Goal: Complete application form

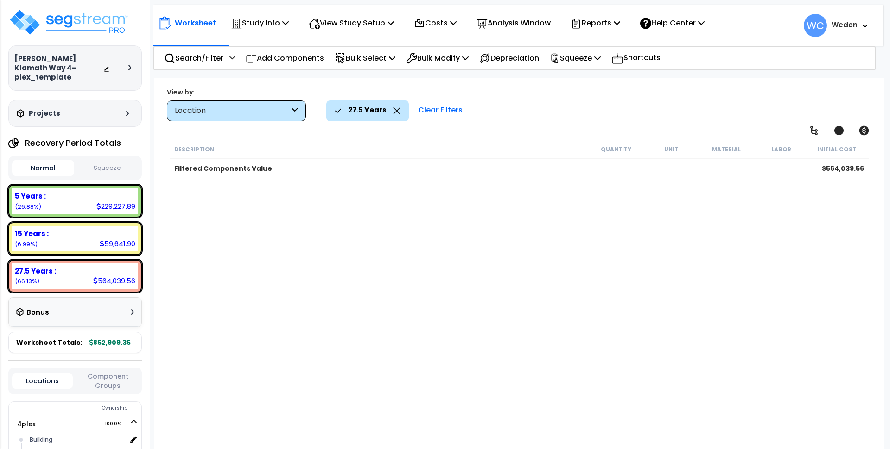
scroll to position [41, 0]
select select "2024"
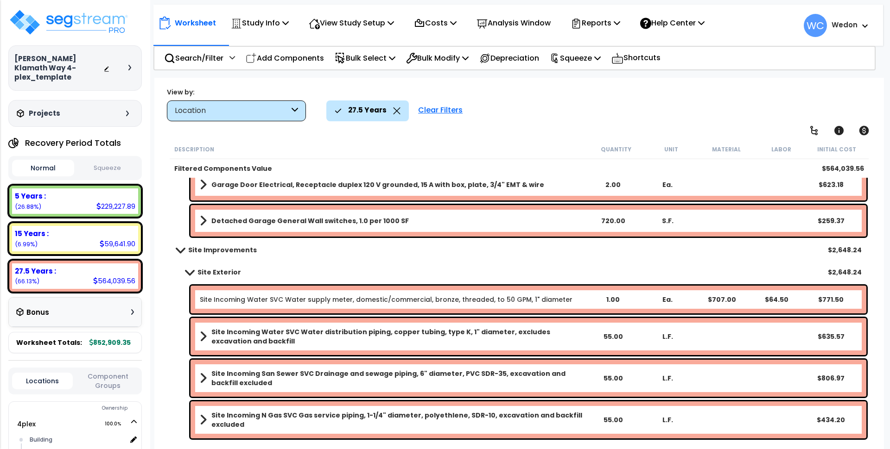
click at [209, 275] on b "Site Exterior" at bounding box center [219, 272] width 44 height 9
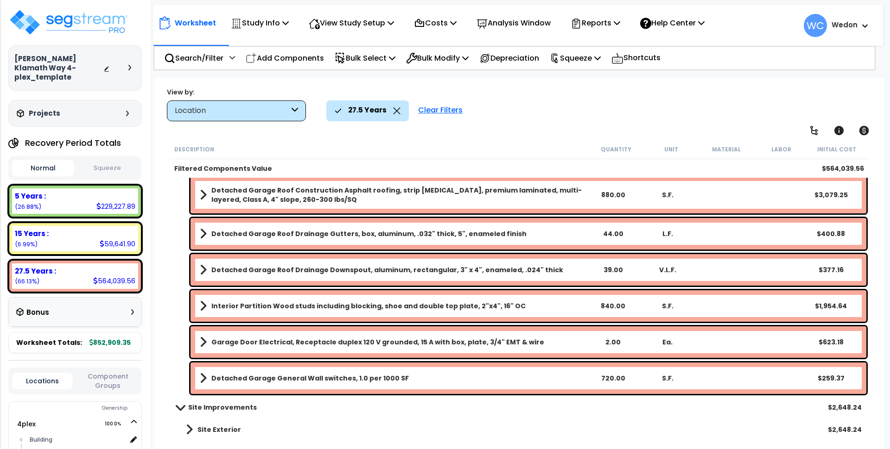
click at [204, 430] on b "Site Exterior" at bounding box center [219, 429] width 44 height 9
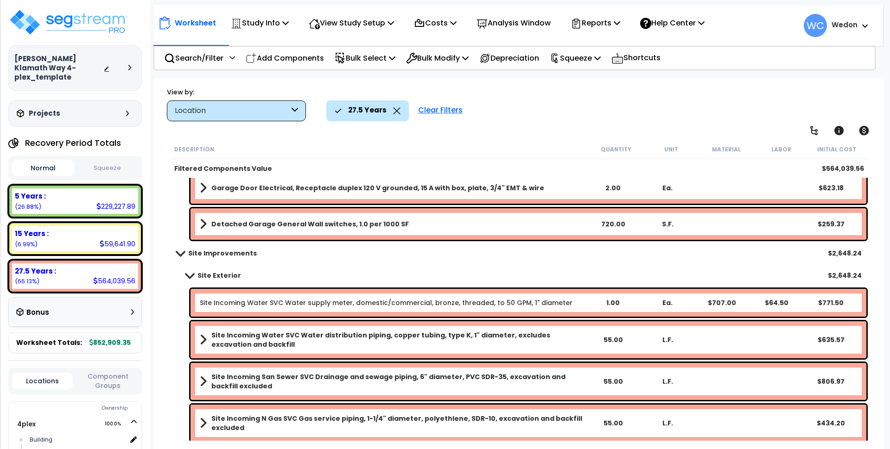
scroll to position [857, 0]
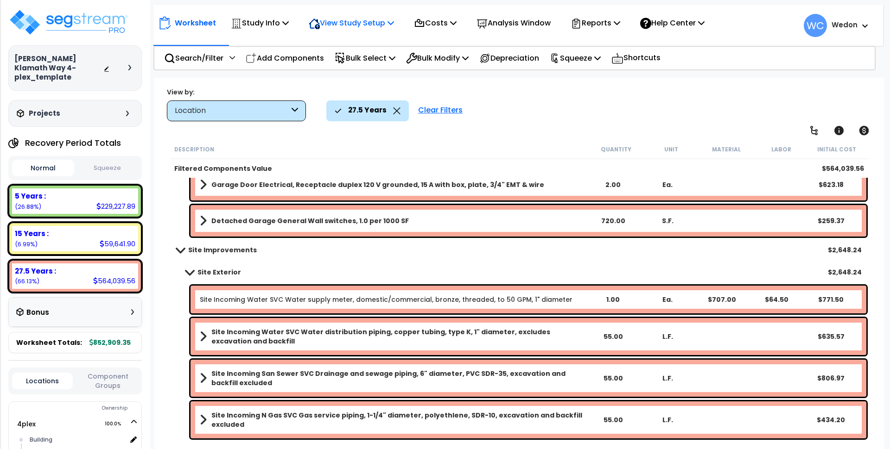
click at [374, 24] on p "View Study Setup" at bounding box center [351, 23] width 85 height 13
click at [367, 63] on link "View Questionnaire" at bounding box center [350, 63] width 92 height 19
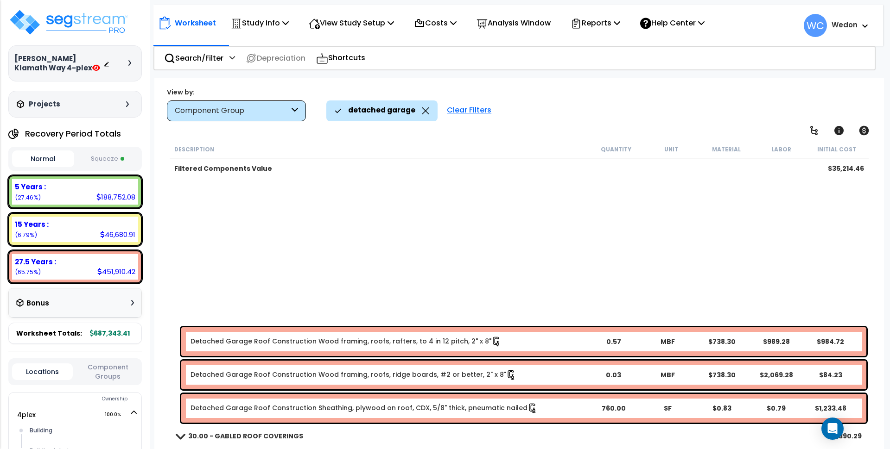
scroll to position [349, 0]
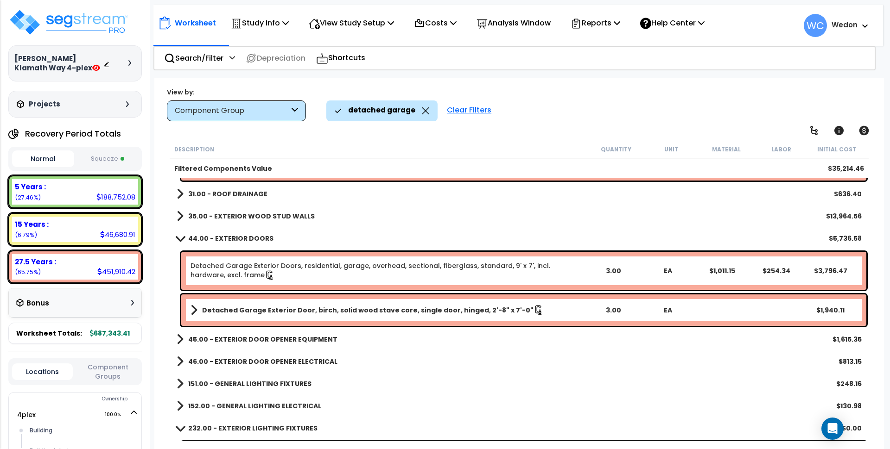
click at [378, 119] on div "detached garage" at bounding box center [382, 111] width 95 height 20
click at [379, 110] on p "detached garage" at bounding box center [381, 110] width 67 height 12
click at [563, 103] on div "detached garage Clear Filters" at bounding box center [600, 111] width 548 height 20
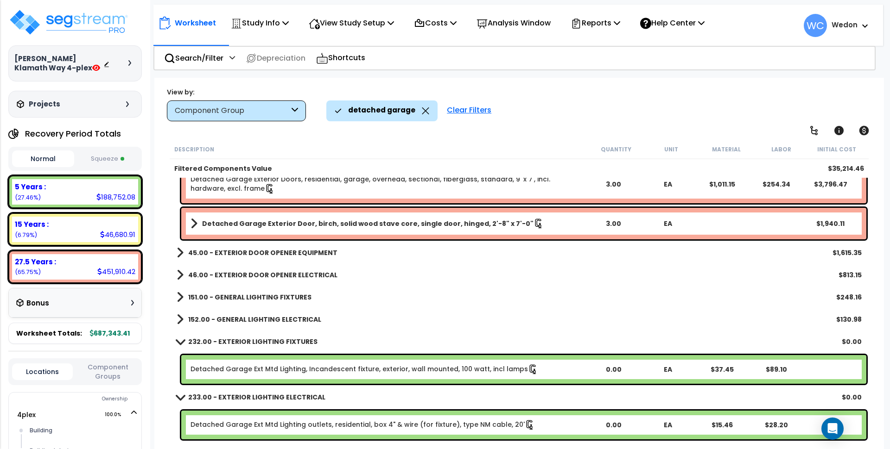
scroll to position [437, 0]
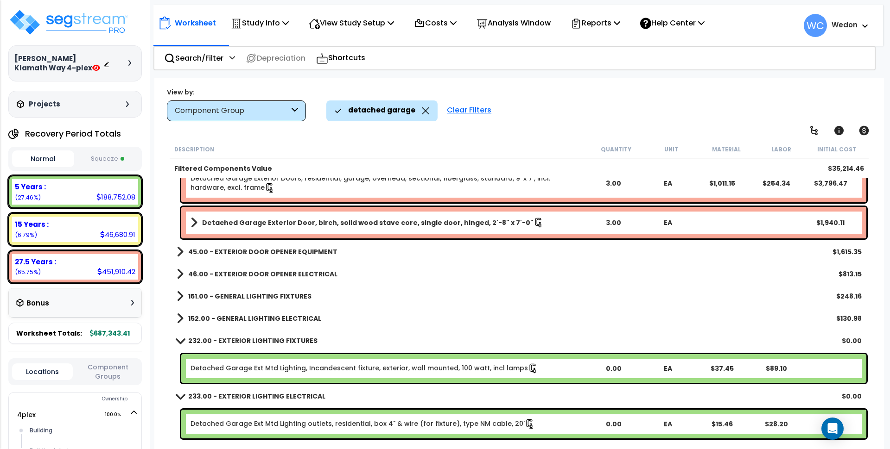
click at [256, 241] on div "45.00 - EXTERIOR DOOR OPENER EQUIPMENT $1,615.35" at bounding box center [519, 252] width 694 height 22
click at [237, 250] on b "45.00 - EXTERIOR DOOR OPENER EQUIPMENT" at bounding box center [262, 251] width 149 height 9
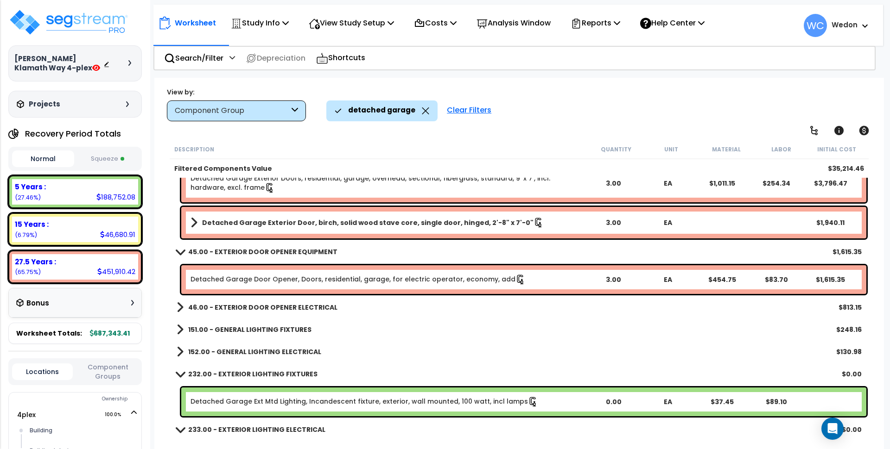
click at [216, 256] on b "45.00 - EXTERIOR DOOR OPENER EQUIPMENT" at bounding box center [262, 251] width 149 height 9
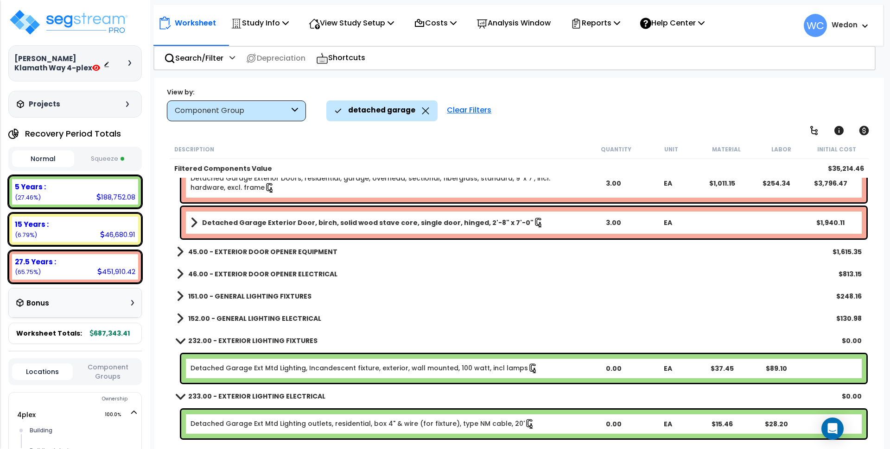
click at [209, 264] on div "46.00 - EXTERIOR DOOR OPENER ELECTRICAL $813.15" at bounding box center [519, 274] width 694 height 22
click at [206, 276] on b "46.00 - EXTERIOR DOOR OPENER ELECTRICAL" at bounding box center [262, 274] width 149 height 9
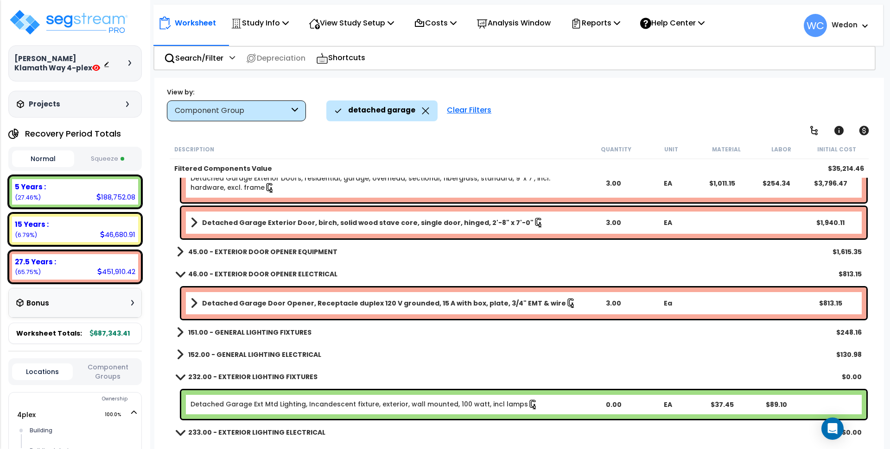
click at [206, 276] on b "46.00 - EXTERIOR DOOR OPENER ELECTRICAL" at bounding box center [262, 274] width 149 height 9
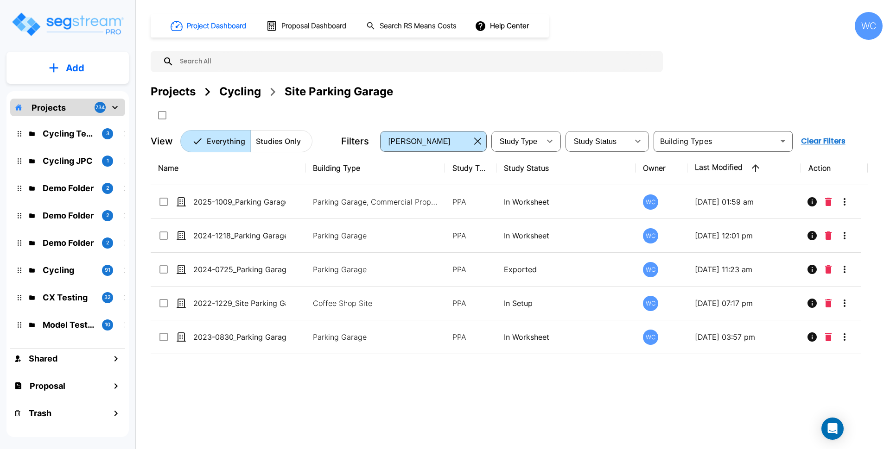
click at [242, 90] on div "Cycling" at bounding box center [240, 91] width 42 height 17
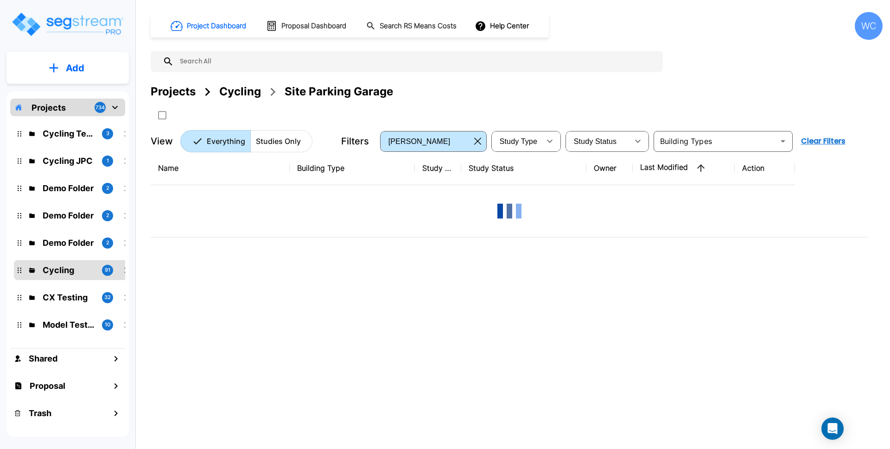
click at [454, 86] on div "Projects Cycling Site Parking Garage" at bounding box center [517, 91] width 732 height 17
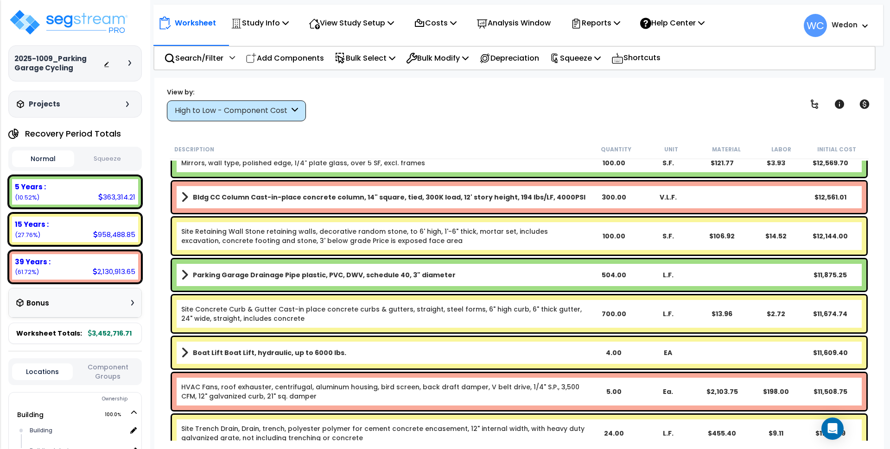
scroll to position [1969, 0]
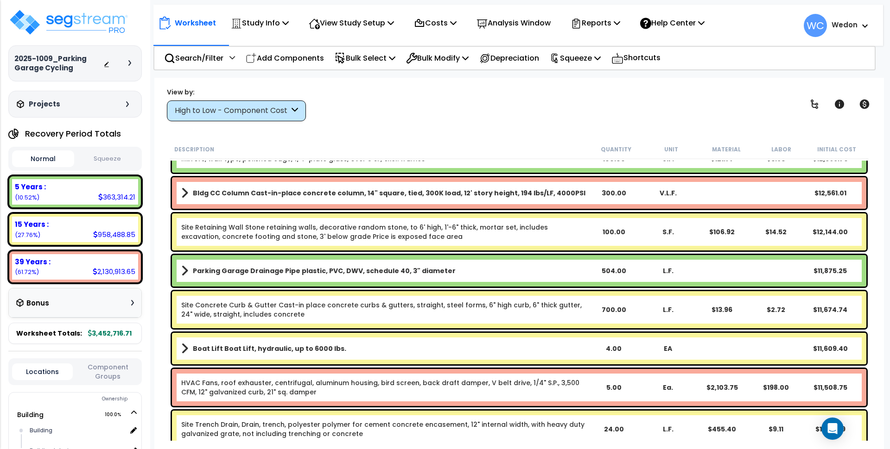
click at [243, 112] on div "High to Low - Component Cost" at bounding box center [232, 111] width 114 height 11
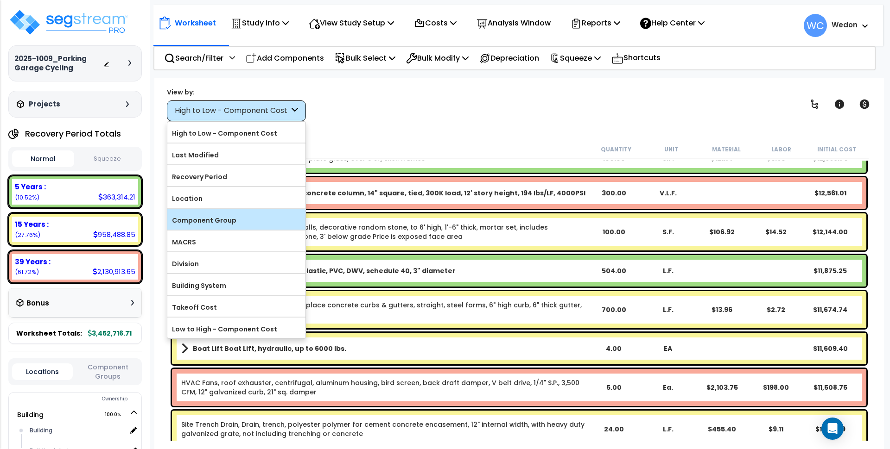
click at [225, 219] on label "Component Group" at bounding box center [236, 221] width 138 height 14
click at [0, 0] on input "Component Group" at bounding box center [0, 0] width 0 height 0
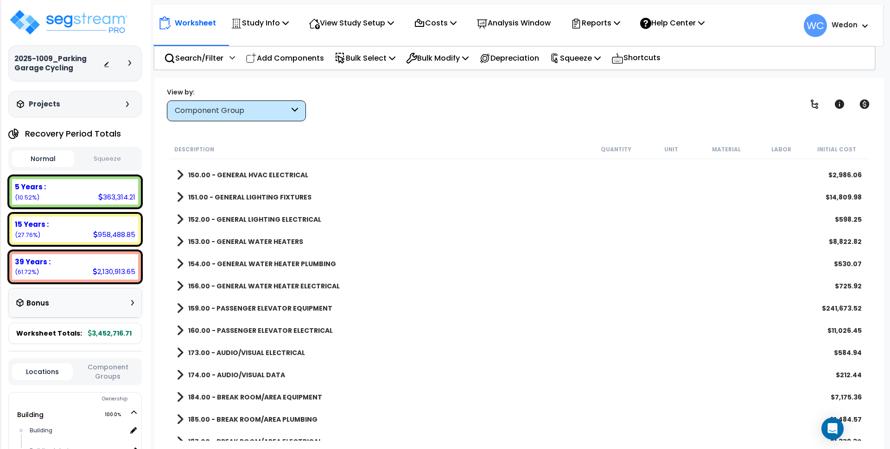
click at [227, 175] on b "150.00 - GENERAL HVAC ELECTRICAL" at bounding box center [248, 175] width 120 height 9
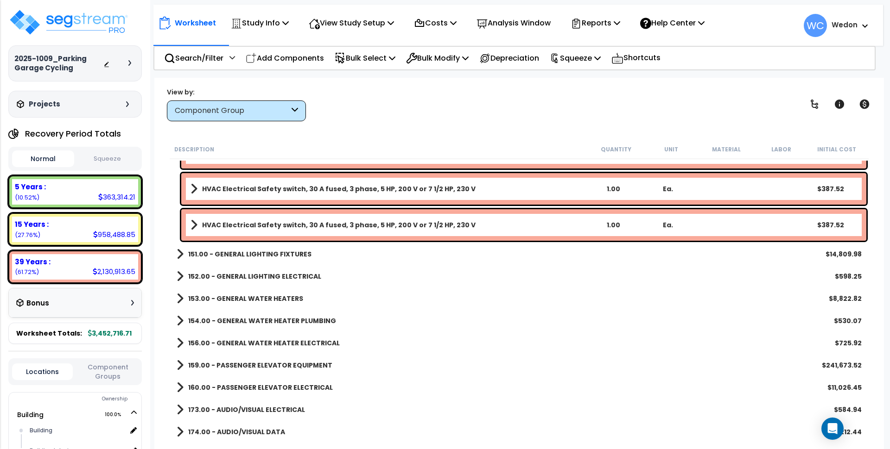
click at [265, 257] on b "151.00 - GENERAL LIGHTING FIXTURES" at bounding box center [249, 254] width 123 height 9
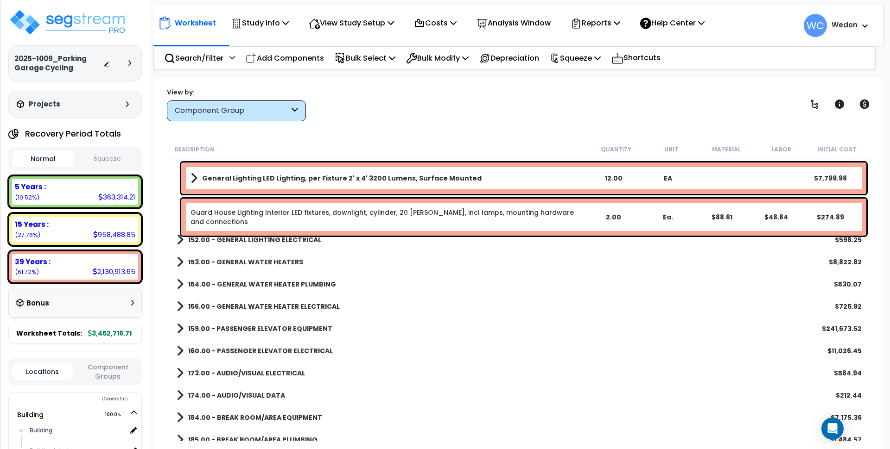
click at [307, 237] on b "152.00 - GENERAL LIGHTING ELECTRICAL" at bounding box center [254, 239] width 133 height 9
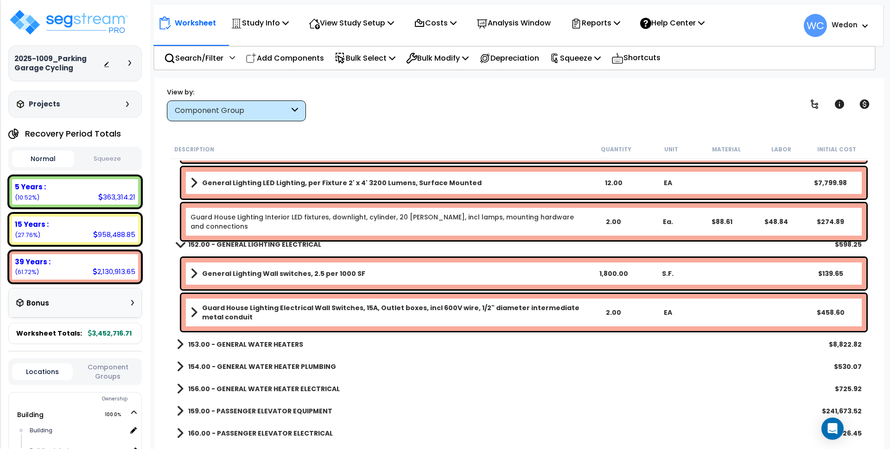
scroll to position [2433, 0]
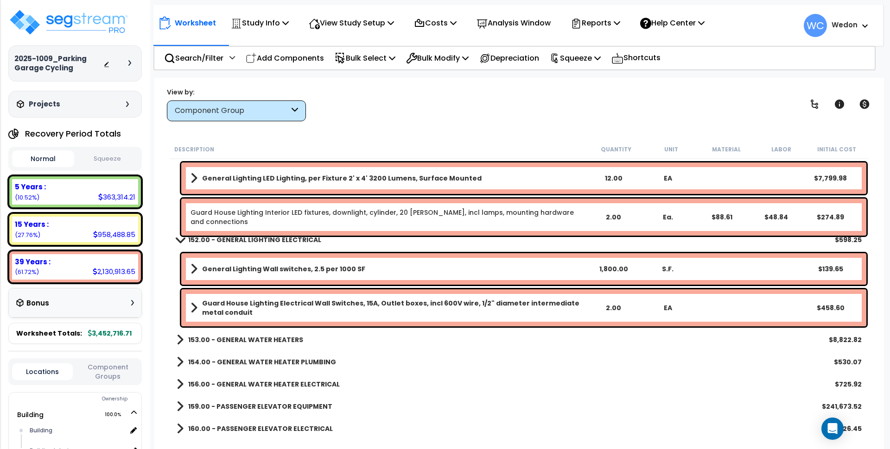
click at [244, 335] on link "153.00 - GENERAL WATER HEATERS" at bounding box center [240, 340] width 127 height 13
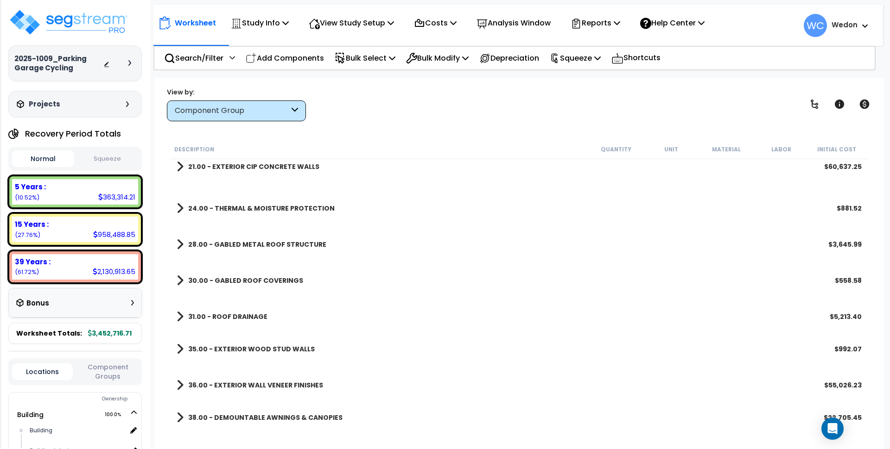
scroll to position [0, 0]
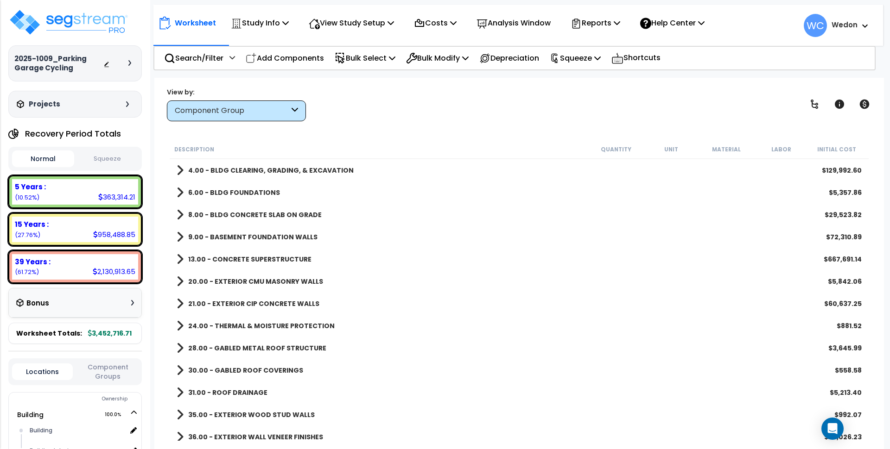
click at [239, 168] on b "4.00 - BLDG CLEARING, GRADING, & EXCAVATION" at bounding box center [270, 170] width 165 height 9
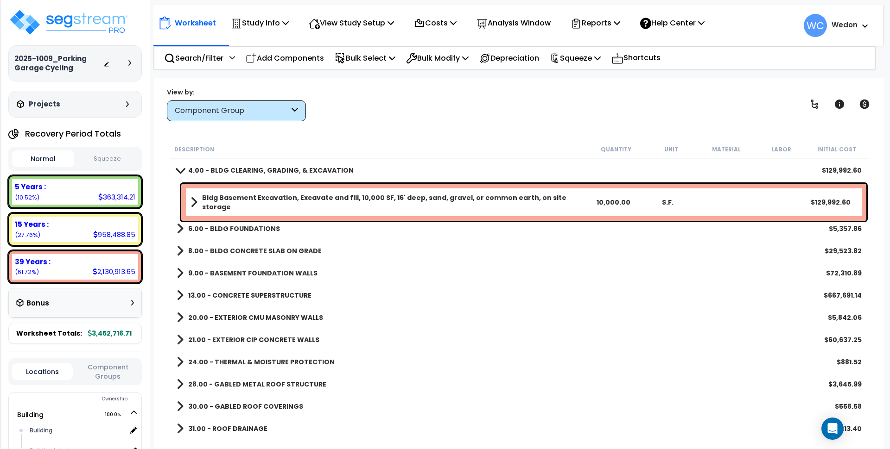
click at [227, 227] on b "6.00 - BLDG FOUNDATIONS" at bounding box center [234, 228] width 92 height 9
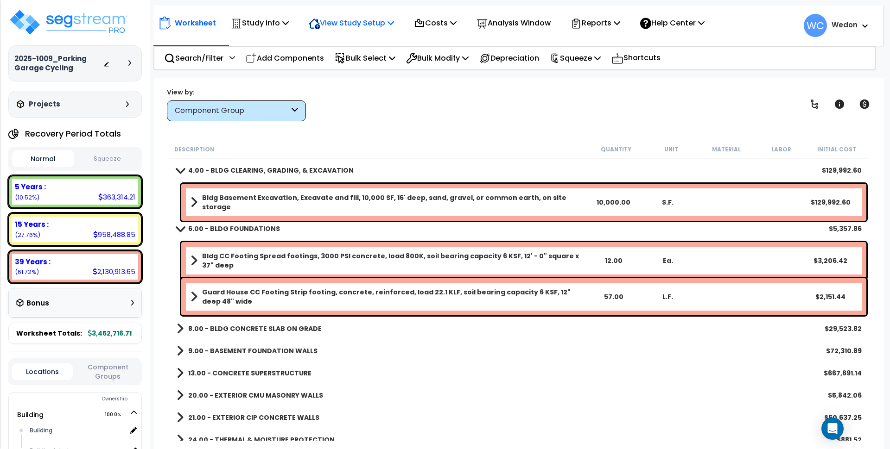
click at [367, 27] on p "View Study Setup" at bounding box center [351, 23] width 85 height 13
click at [362, 64] on link "View Questionnaire" at bounding box center [350, 63] width 92 height 19
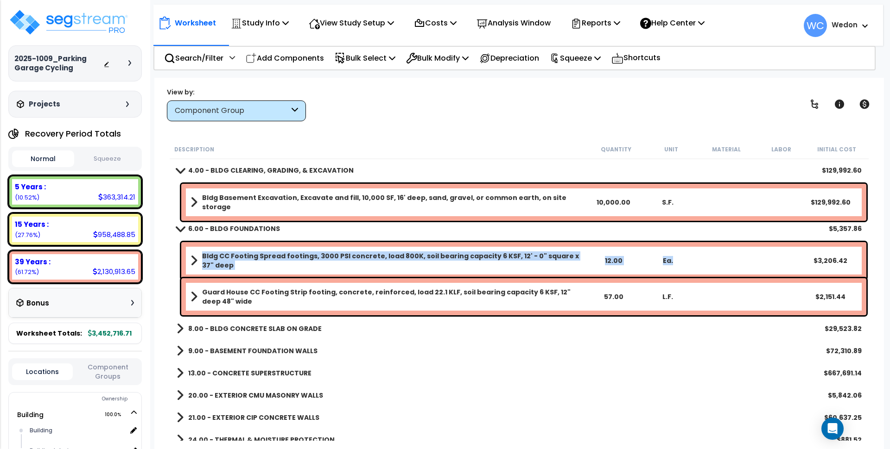
drag, startPoint x: 203, startPoint y: 260, endPoint x: 707, endPoint y: 250, distance: 504.7
click at [707, 250] on div "Bldg CC Footing Spread footings, 3000 PSI concrete, load 800K, soil bearing cap…" at bounding box center [523, 260] width 685 height 37
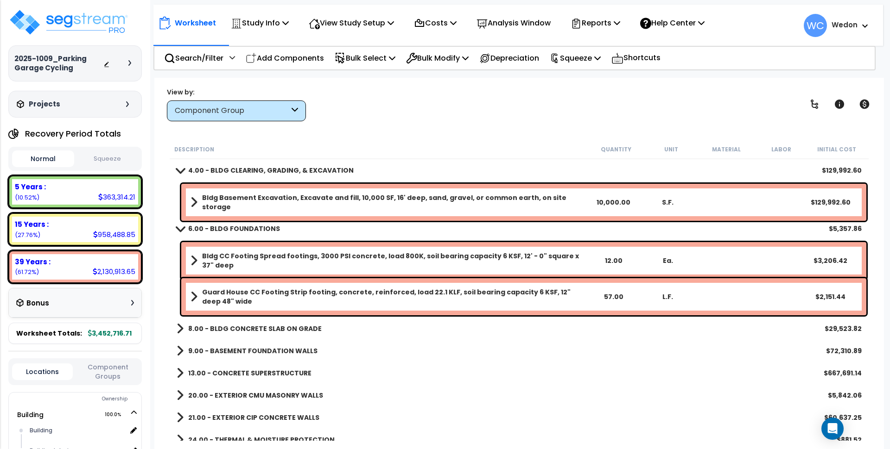
click at [250, 323] on link "8.00 - BLDG CONCRETE SLAB ON GRADE" at bounding box center [249, 329] width 145 height 13
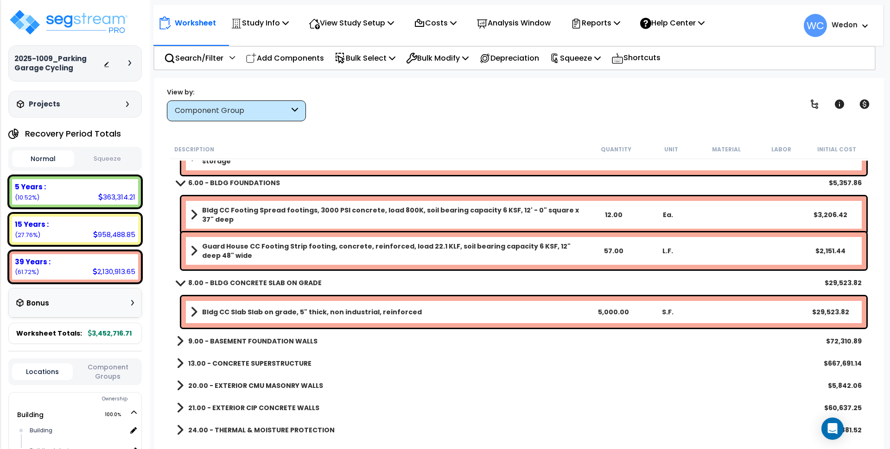
scroll to position [58, 0]
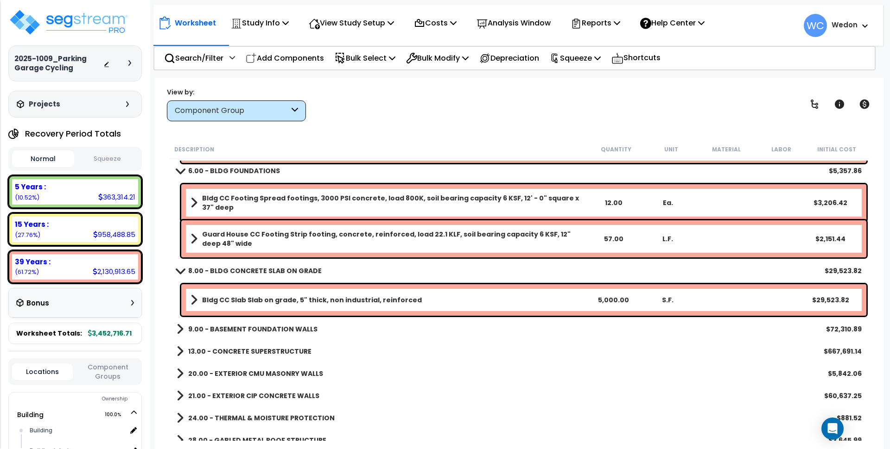
click at [247, 329] on b "9.00 - BASEMENT FOUNDATION WALLS" at bounding box center [252, 329] width 129 height 9
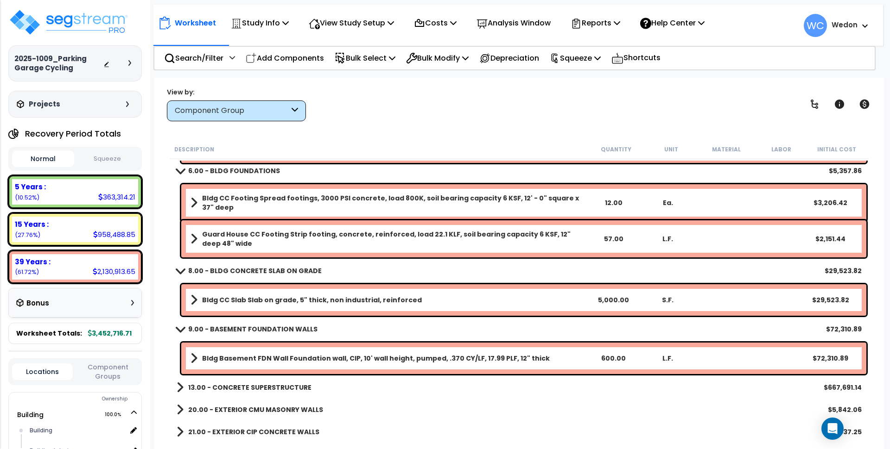
click at [249, 388] on b "13.00 - CONCRETE SUPERSTRUCTURE" at bounding box center [249, 387] width 123 height 9
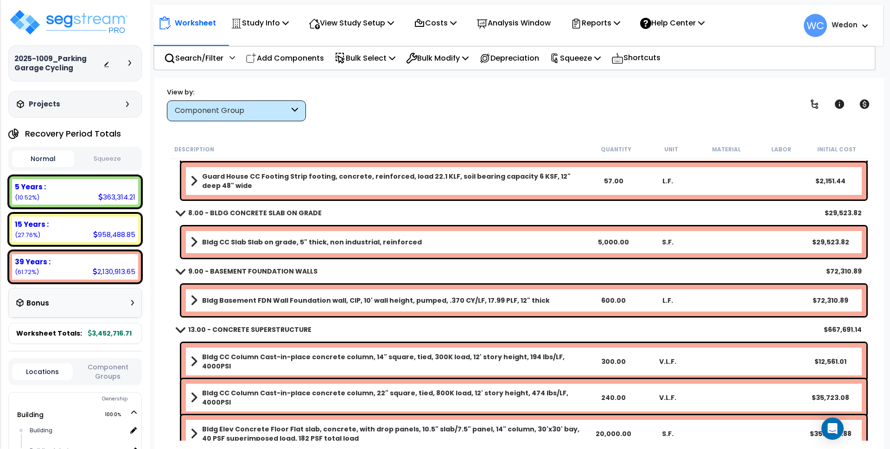
scroll to position [0, 0]
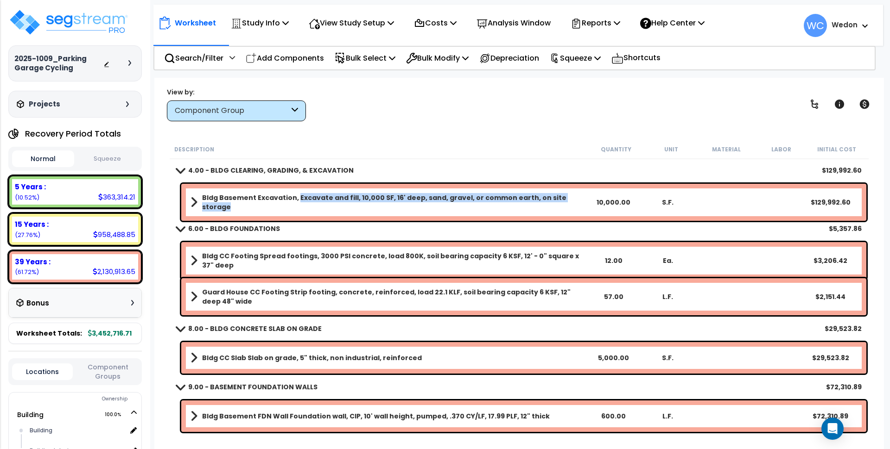
drag, startPoint x: 296, startPoint y: 199, endPoint x: 569, endPoint y: 203, distance: 273.0
click at [569, 203] on b "Bldg Basement Excavation, Excavate and fill, 10,000 SF, 16' deep, sand, gravel,…" at bounding box center [394, 202] width 384 height 19
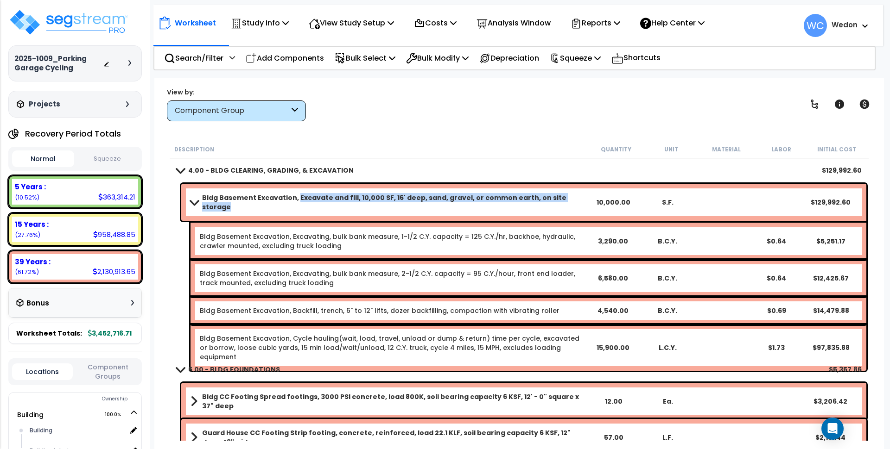
copy b "Excavate and fill, 10,000 SF, 16' deep, sand, gravel, or common earth, on site …"
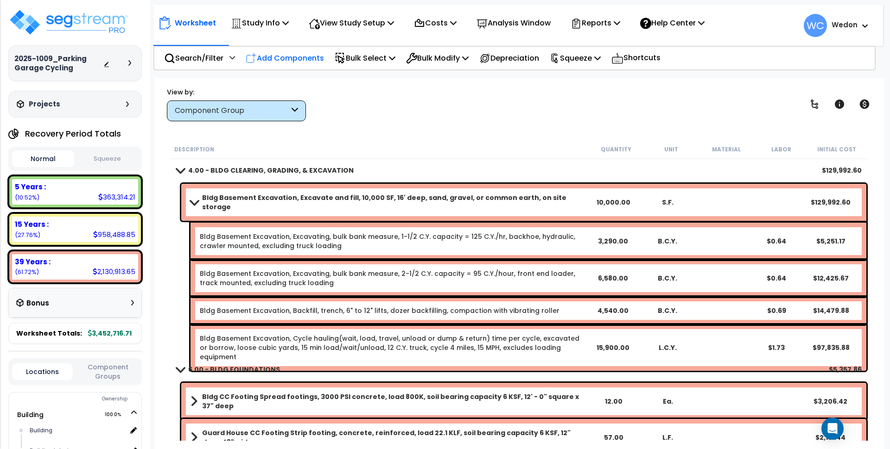
click at [280, 55] on p "Add Components" at bounding box center [285, 58] width 78 height 13
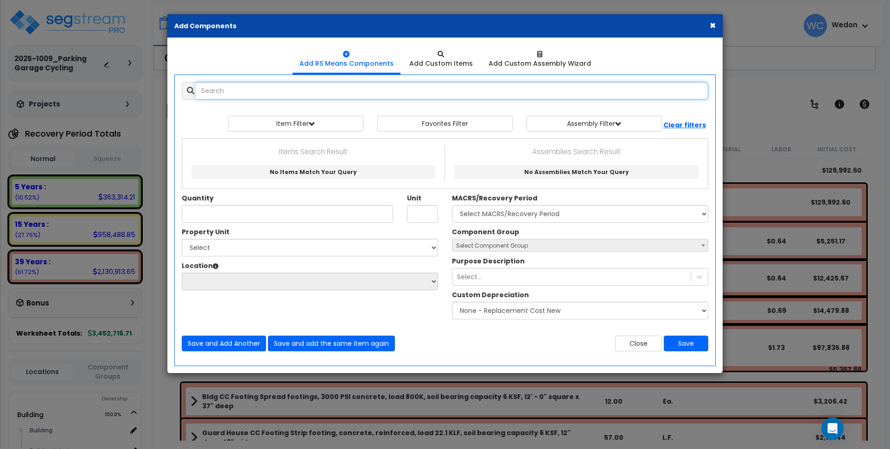
paste input "Excavate and fill, 10,000 SF, 16' deep, sand, gravel, or common earth, on site …"
click at [502, 89] on input "Excavate and fill, 10,000 SF, 16' deep, sand, gravel, or common earth, on site …" at bounding box center [452, 91] width 513 height 18
drag, startPoint x: 400, startPoint y: 88, endPoint x: 253, endPoint y: 114, distance: 149.1
click at [253, 114] on div "Add Items Add Assemblies Both View/Modify Assembly" at bounding box center [445, 217] width 540 height 284
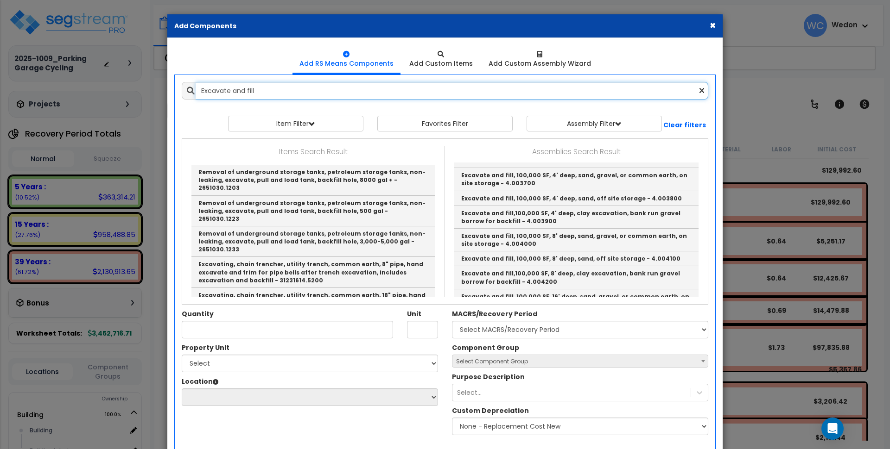
scroll to position [800, 0]
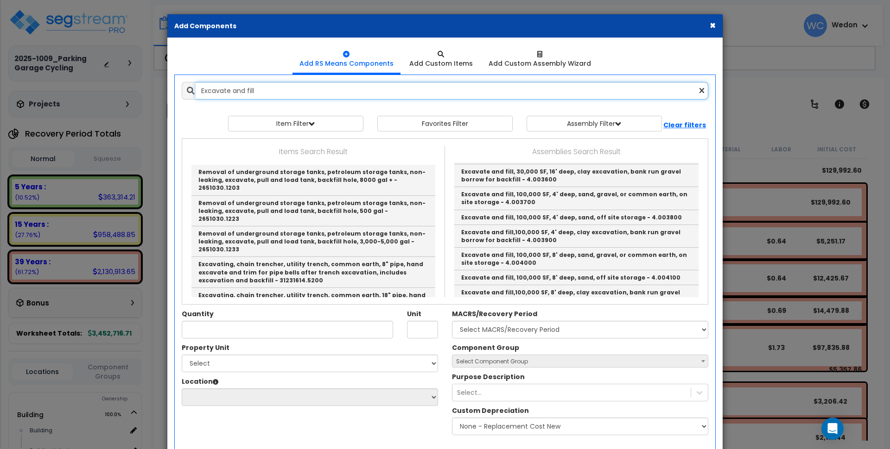
type input "Excavate and fill"
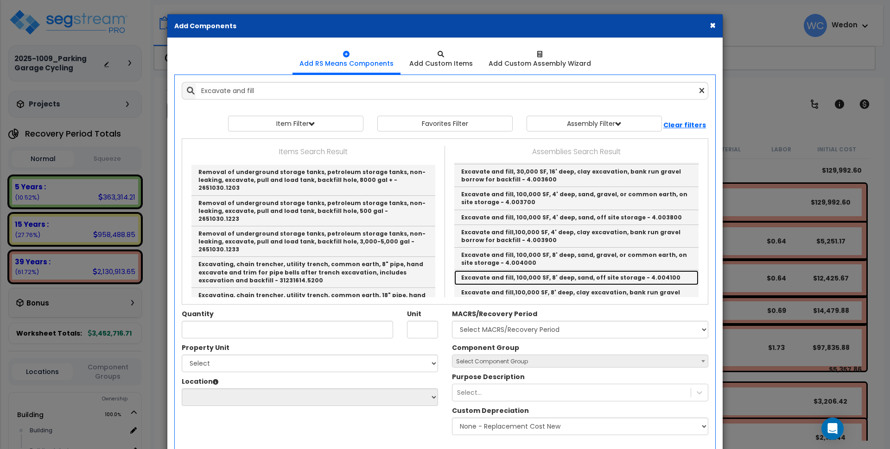
drag, startPoint x: 586, startPoint y: 267, endPoint x: 452, endPoint y: 449, distance: 226.7
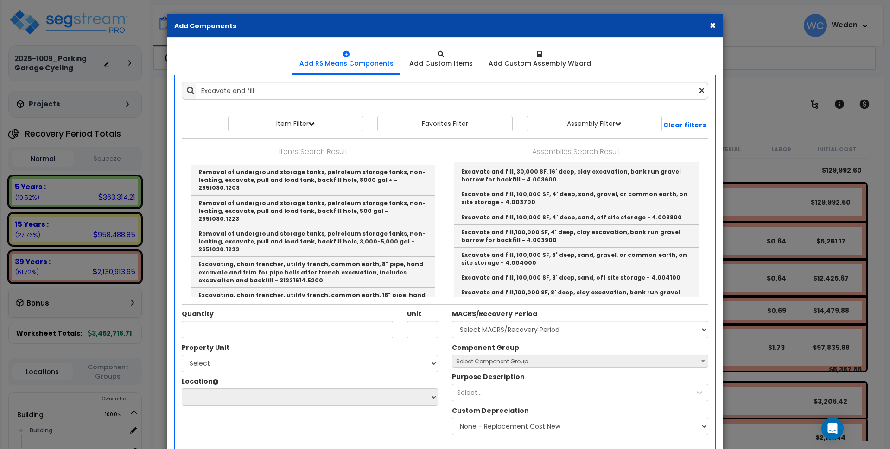
drag, startPoint x: 452, startPoint y: 449, endPoint x: 624, endPoint y: 51, distance: 433.8
click at [624, 51] on ul "Add RS Means Components Add Custom Items Add Custom Assembly Wizard" at bounding box center [444, 59] width 541 height 29
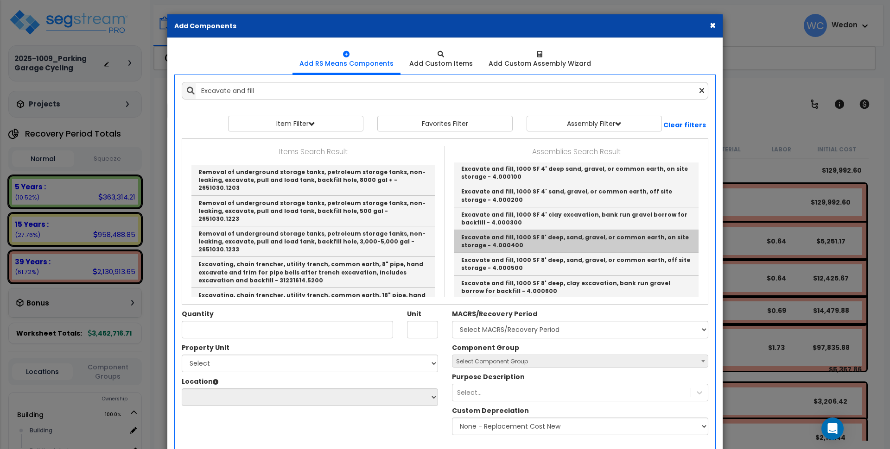
scroll to position [0, 0]
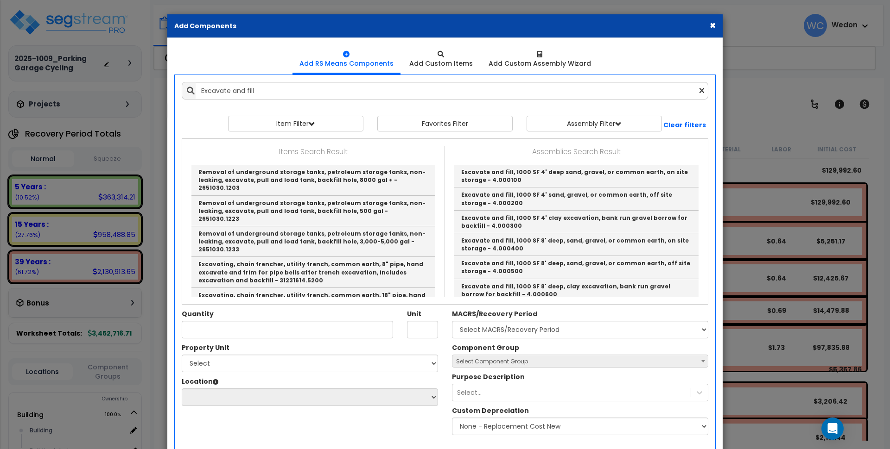
click at [713, 25] on button "×" at bounding box center [712, 25] width 6 height 10
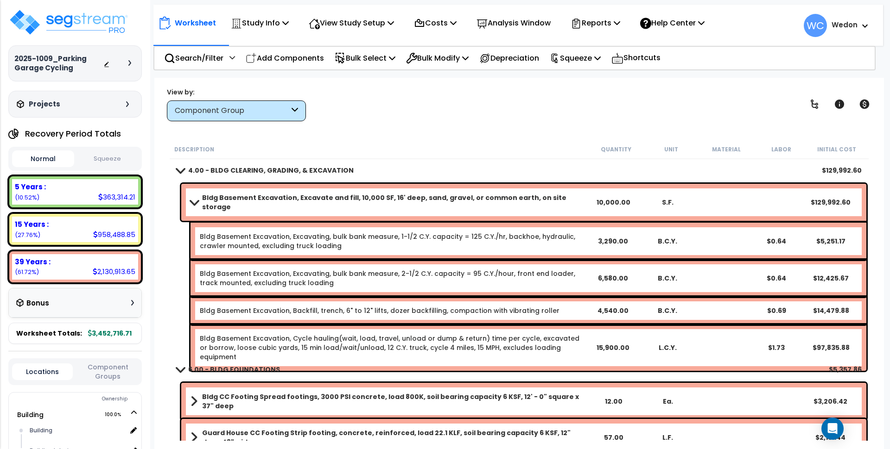
click at [265, 196] on b "Bldg Basement Excavation, Excavate and fill, 10,000 SF, 16' deep, sand, gravel,…" at bounding box center [394, 202] width 384 height 19
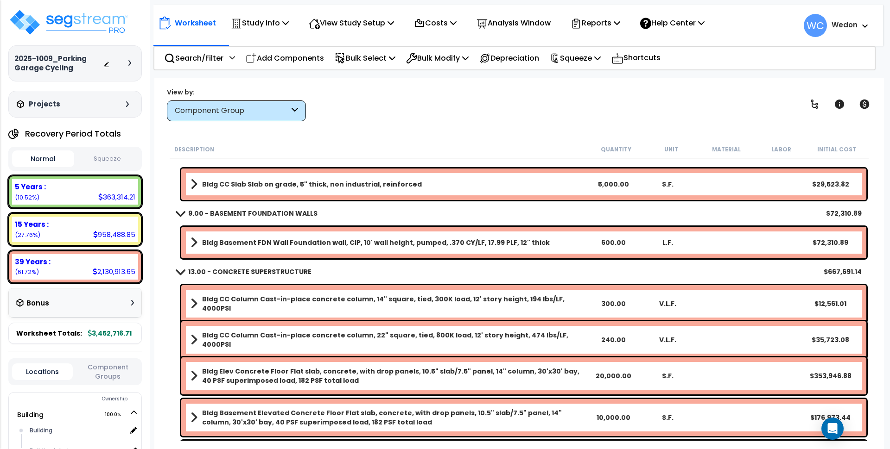
scroll to position [232, 0]
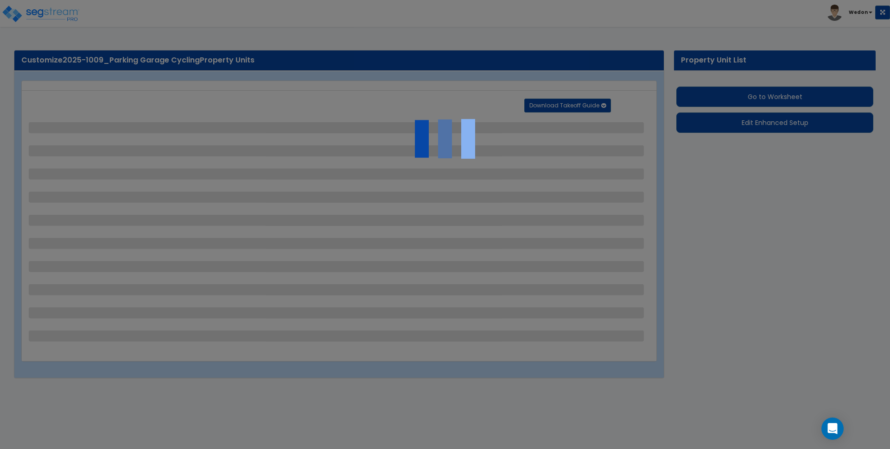
select select "2"
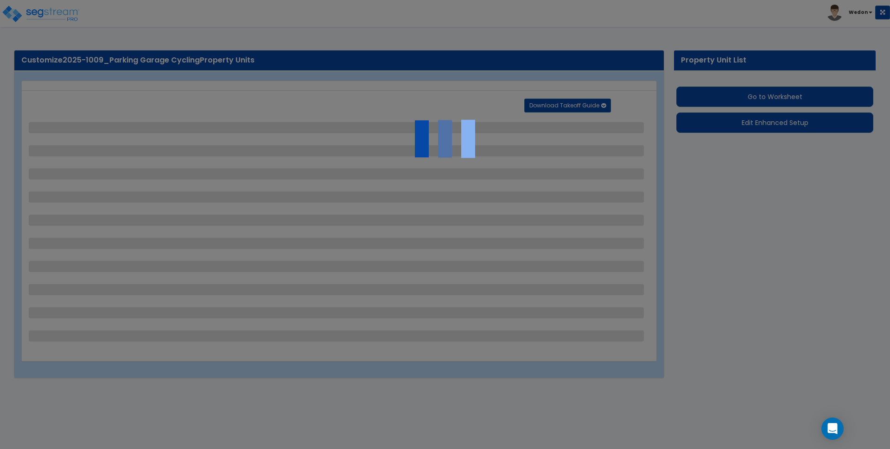
select select "2"
select select "1"
select select "3"
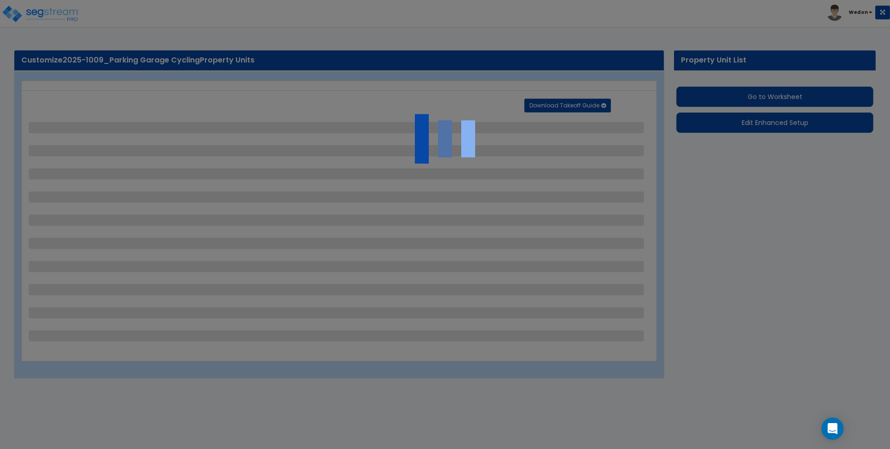
select select "2"
select select "1"
select select "2"
select select "1"
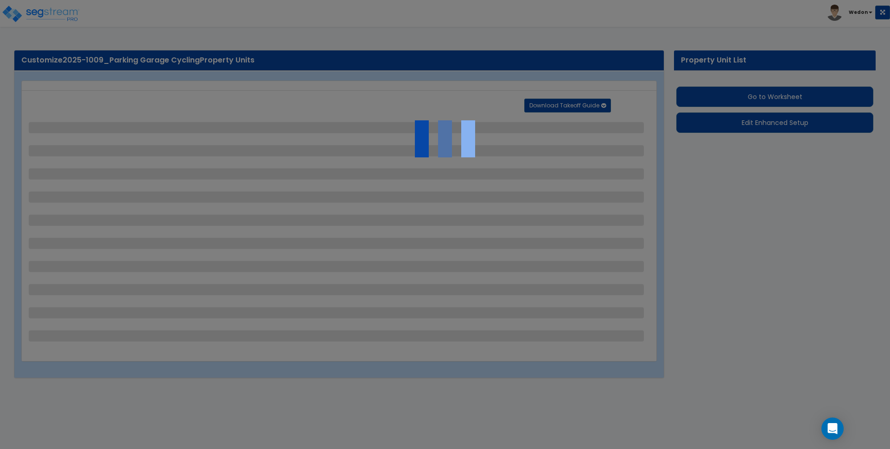
select select "2"
select select "3"
select select "2"
select select "6"
select select "9"
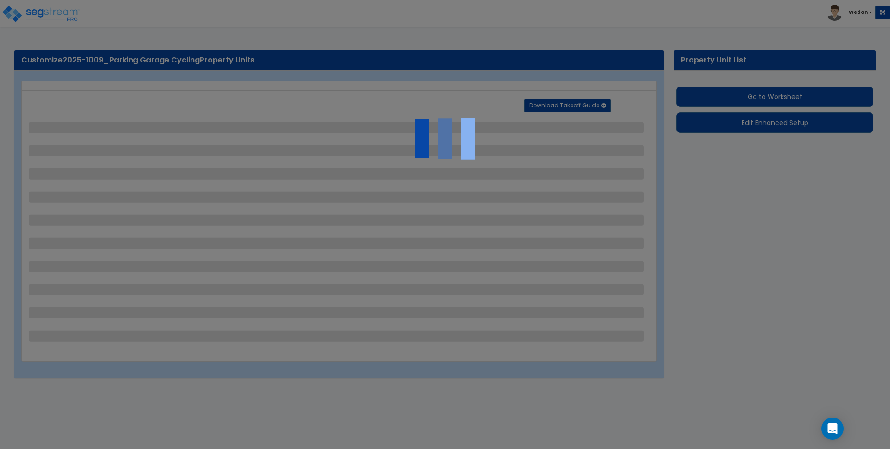
select select "4"
select select "1"
select select "4"
select select "3"
select select "1"
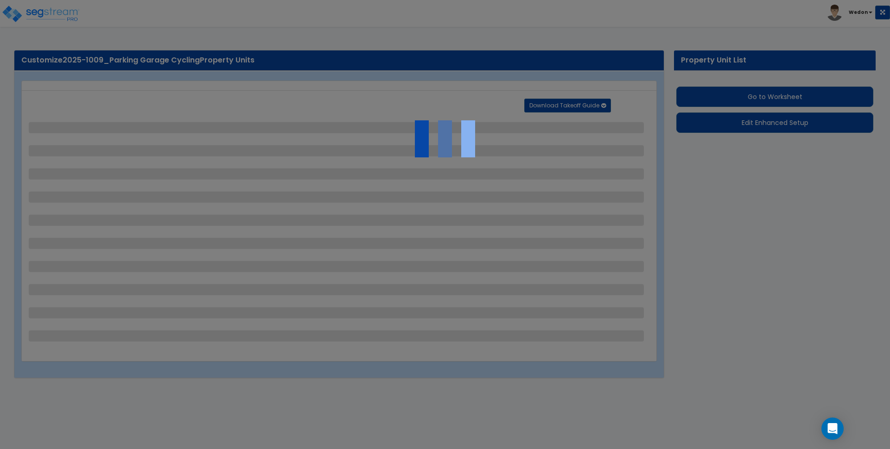
select select "2"
select select "4"
select select "1"
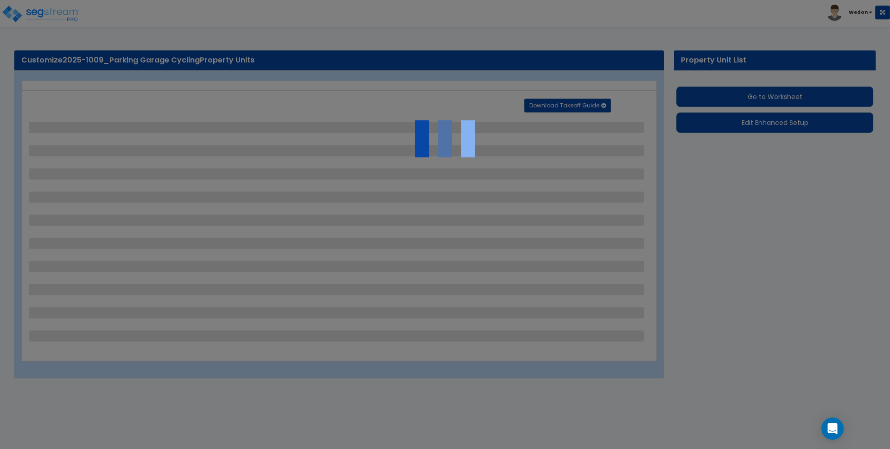
select select "3"
select select "4"
select select "6"
select select "2"
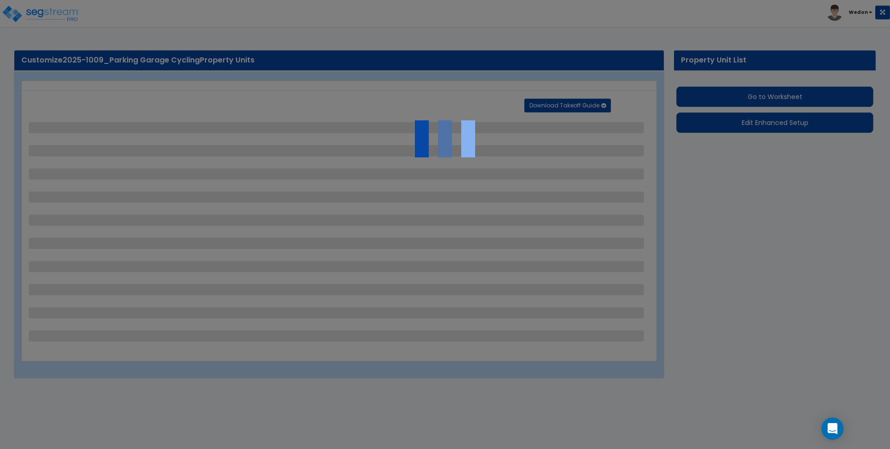
select select "3"
select select "1"
select select "2"
select select "3"
select select "2"
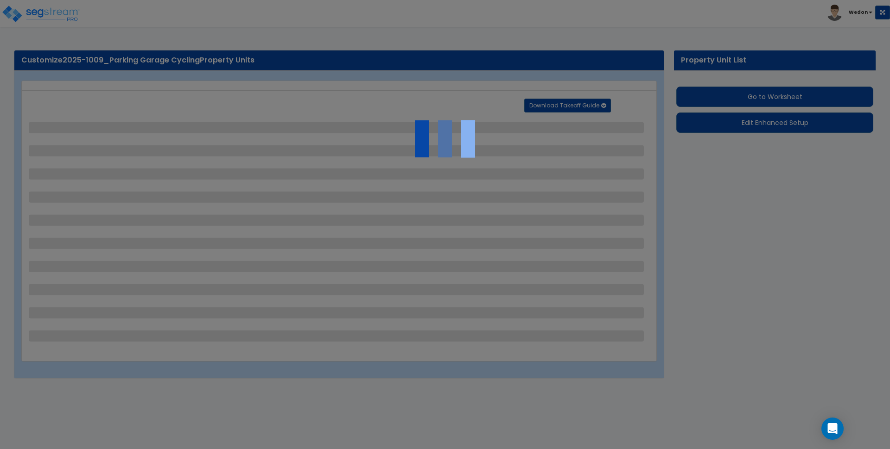
select select "2"
select select "1"
select select "2"
select select "1"
select select "8"
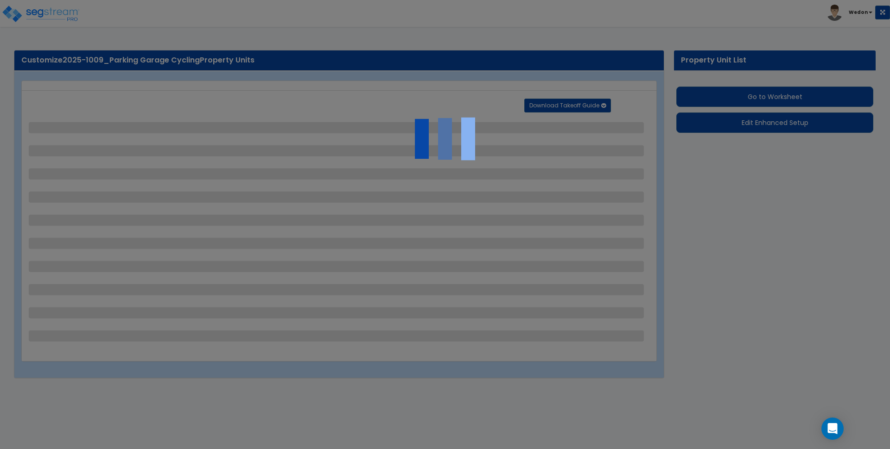
select select "3"
select select "1"
select select "2"
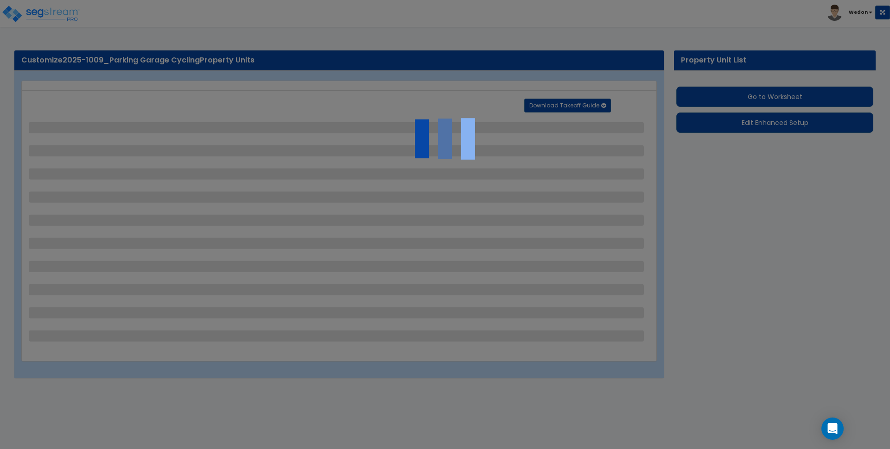
select select "3"
select select "2"
select select "1"
select select "2"
select select "6"
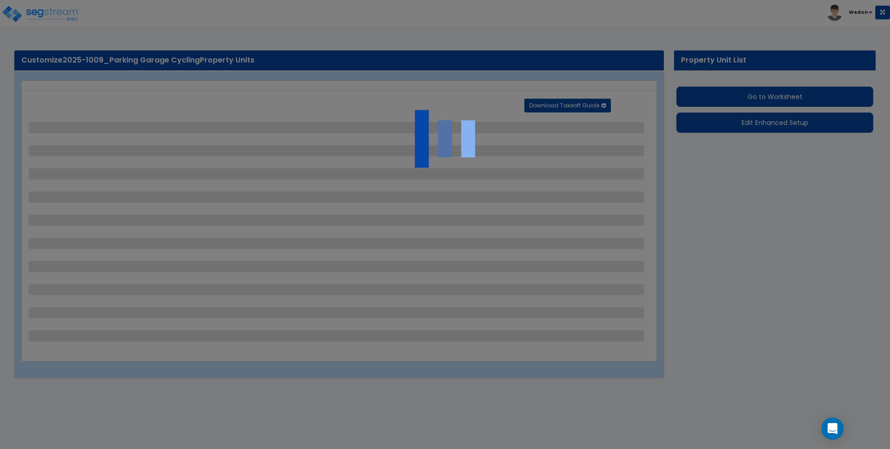
select select "1"
select select "3"
select select "11"
select select "13"
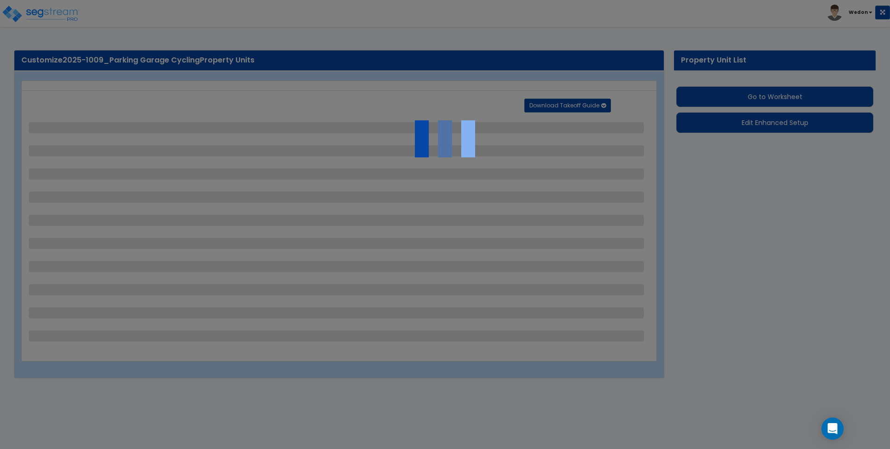
select select "20"
select select "1"
select select "5"
select select "1"
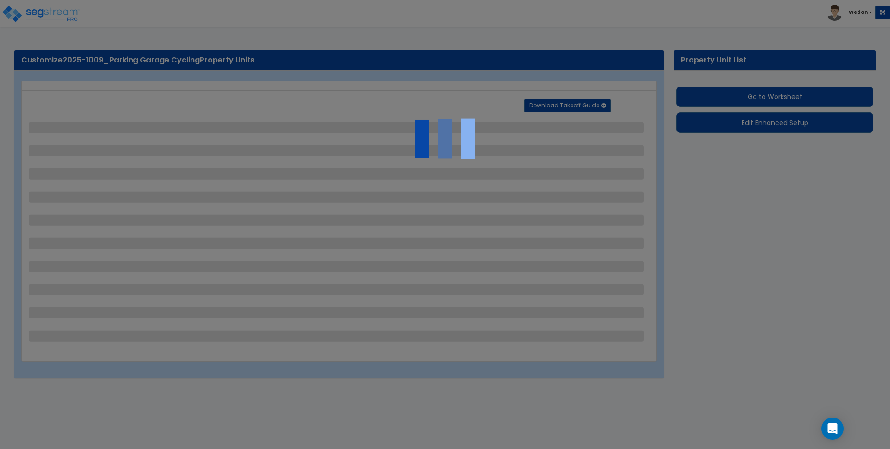
select select "3"
select select "2"
select select "1"
select select "2"
select select "3"
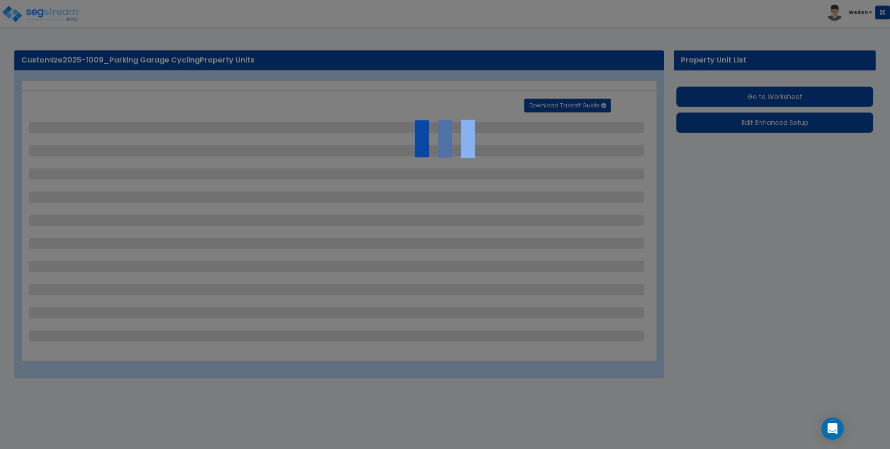
select select "2"
select select "1"
select select "2"
select select "3"
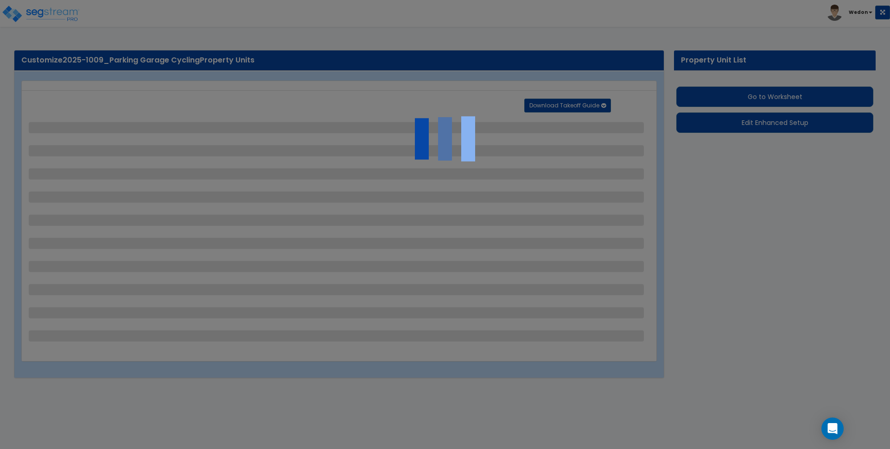
select select "3"
select select "1"
select select "2"
select select "3"
select select "1"
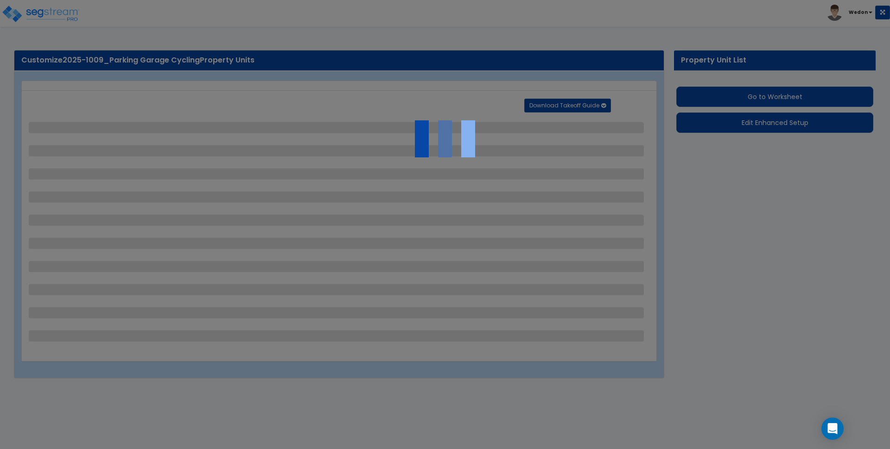
select select "1"
select select "3"
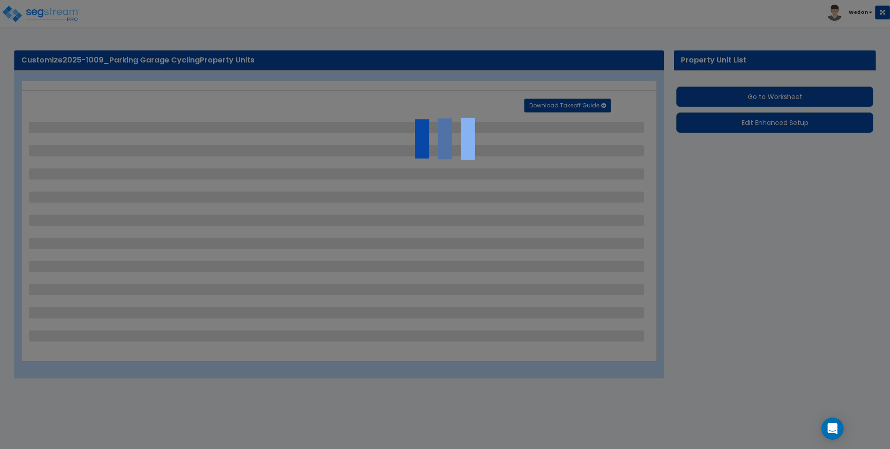
select select "3"
select select "1"
select select "2"
select select "3"
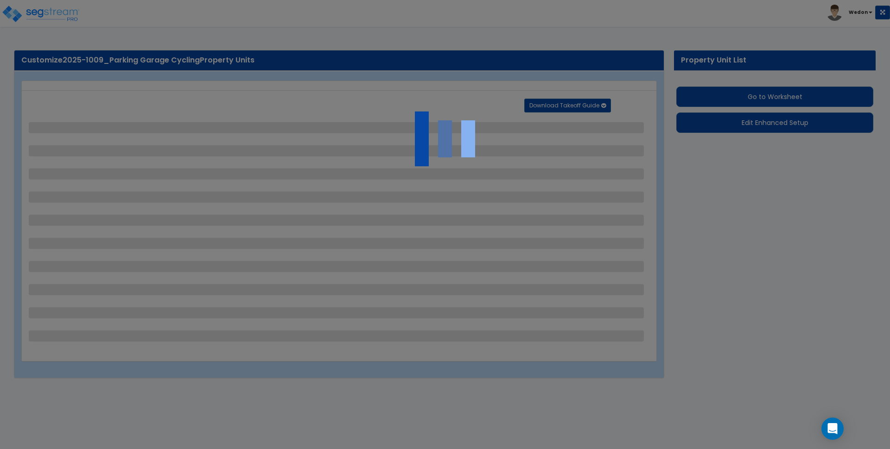
select select "1"
select select "2"
select select "3"
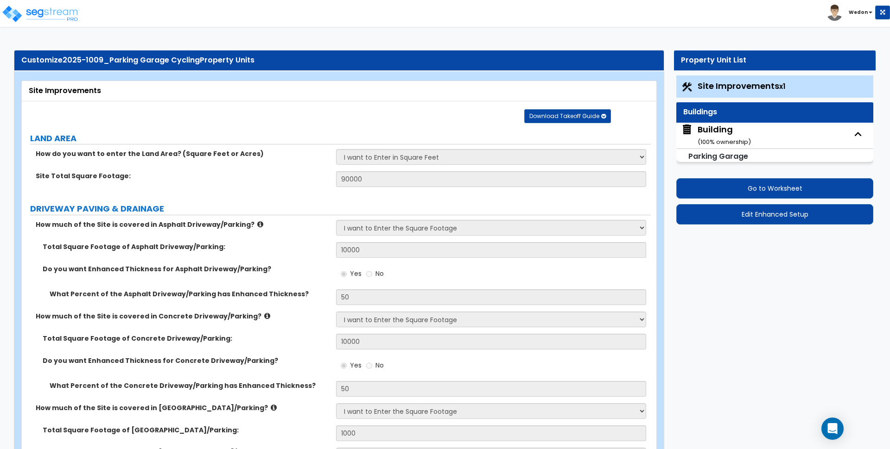
click at [723, 131] on div "Building ( 100 % ownership)" at bounding box center [723, 136] width 53 height 24
select select "3"
select select "1"
select select "2"
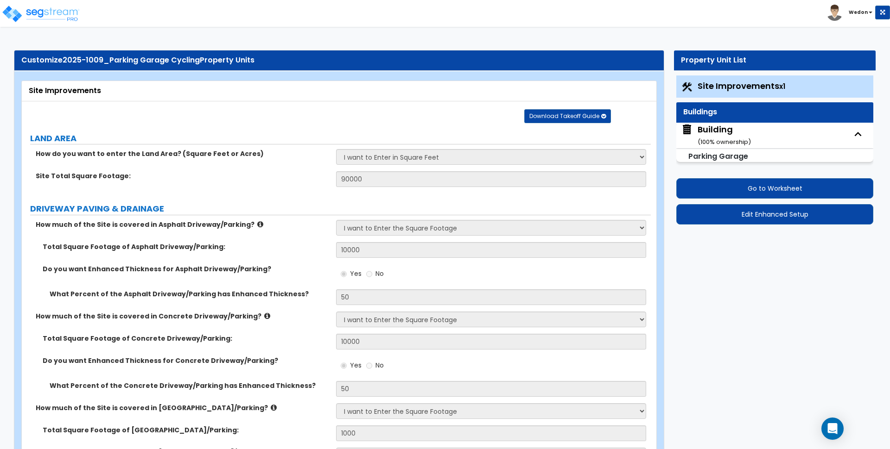
select select "1"
select select "3"
select select "1"
select select "2"
select select "3"
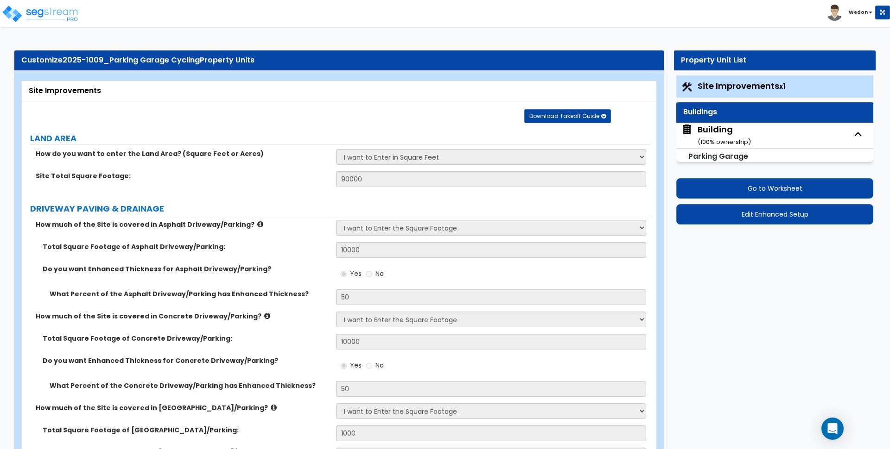
select select "2"
select select "1"
select select "2"
select select "1"
select select "3"
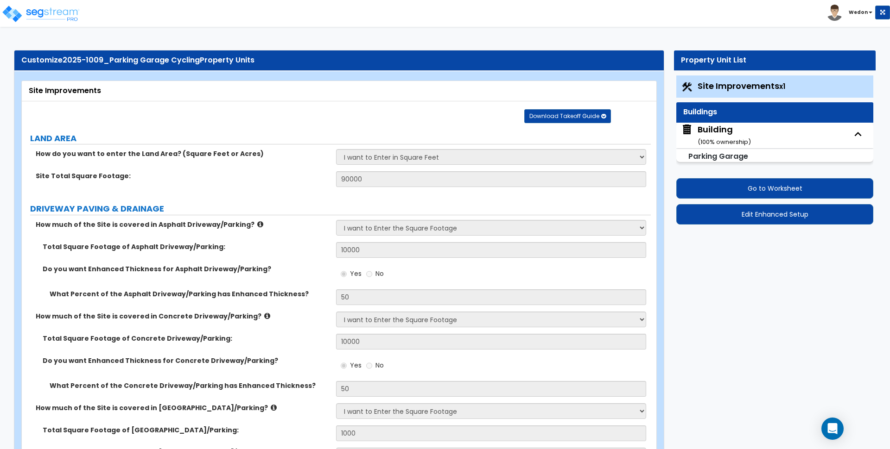
select select "2"
select select "3"
select select "1"
select select "2"
select select "3"
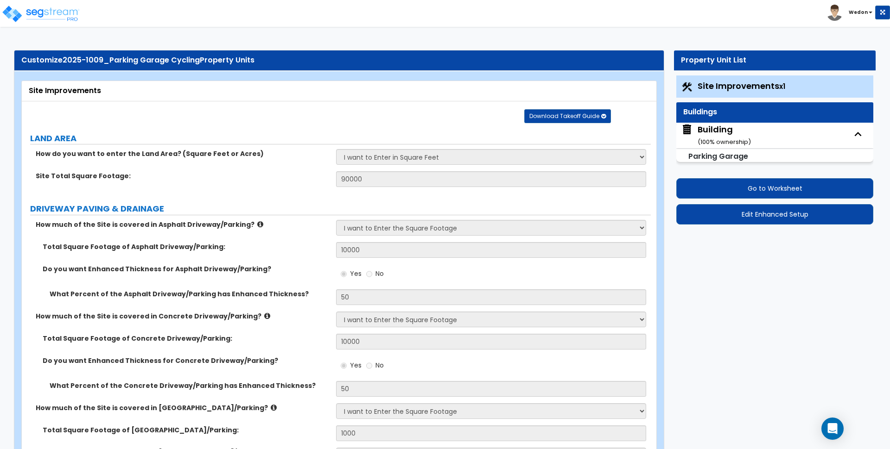
select select "3"
select select "4"
select select "2"
select select "1"
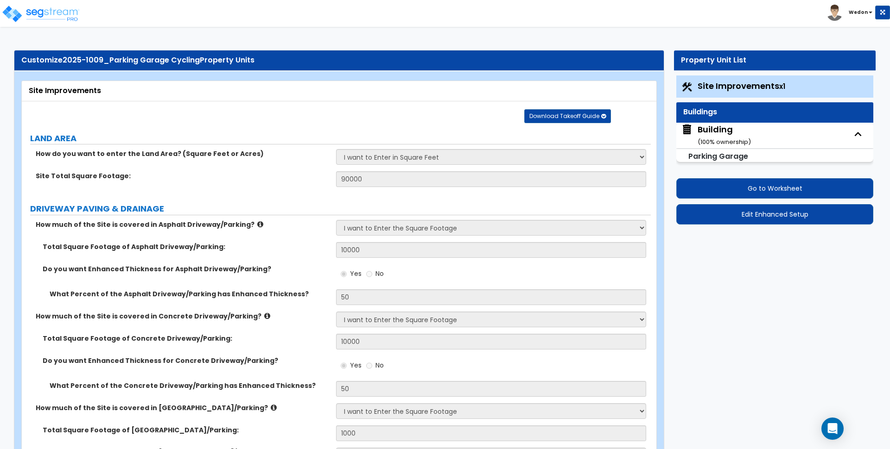
select select "2"
select select "1"
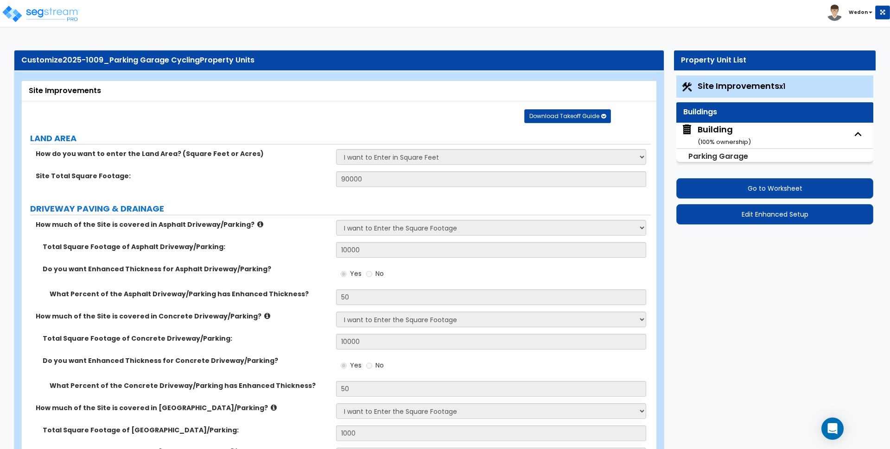
select select "3"
select select "2"
select select "3"
select select "2"
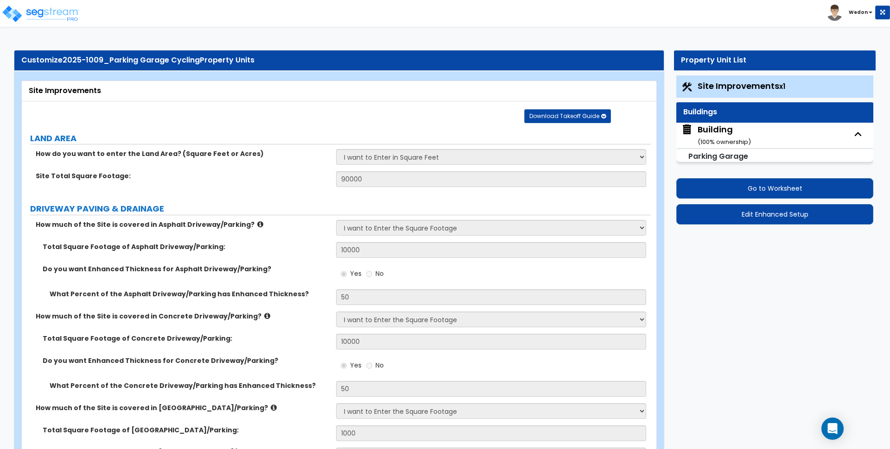
select select "4"
select select "2"
select select "3"
select select "2"
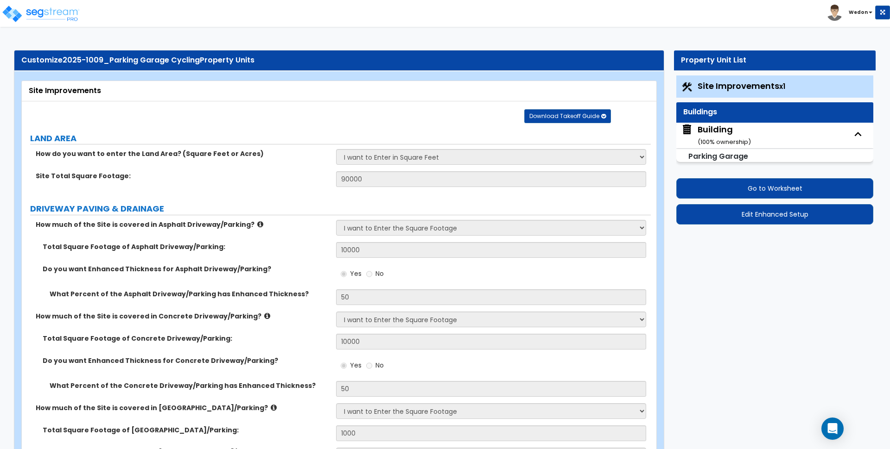
select select "2"
select select "1"
select select "3"
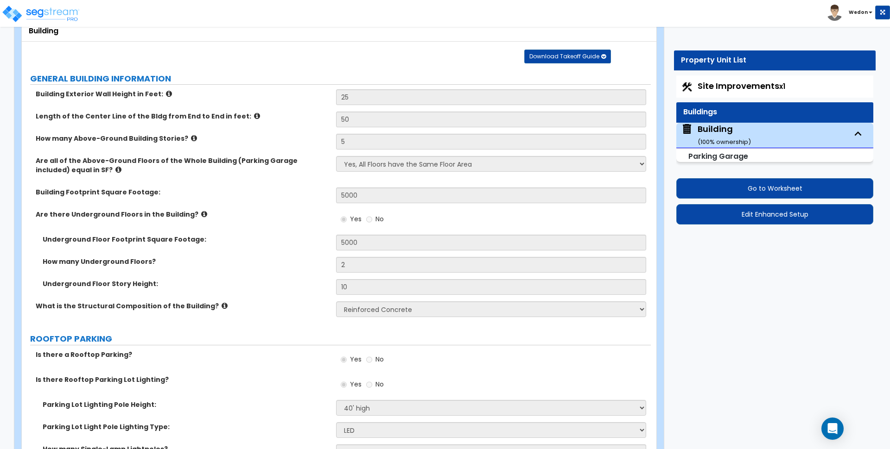
scroll to position [58, 0]
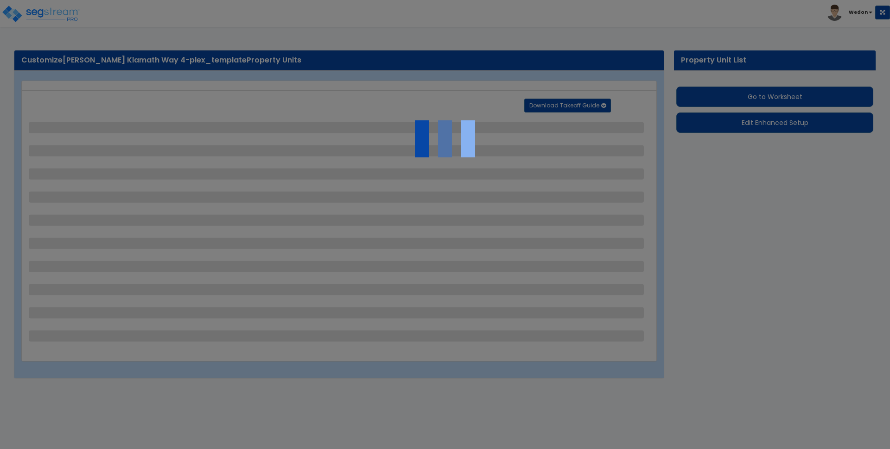
select select "2"
select select "1"
select select "2"
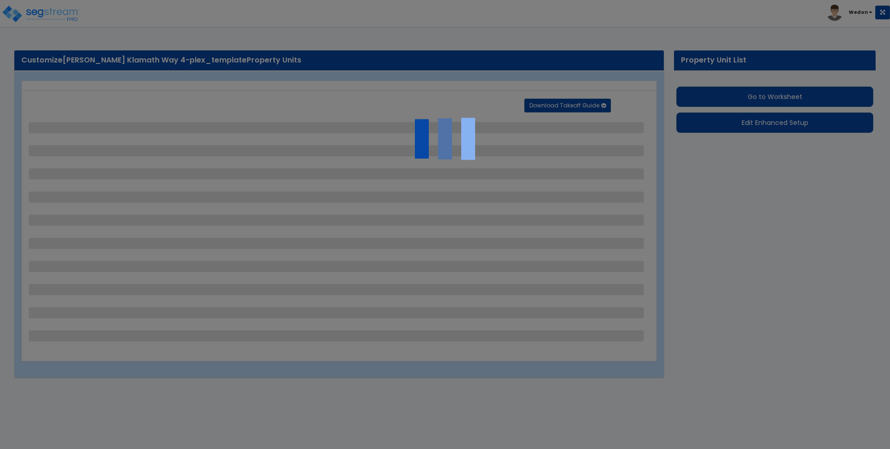
select select "1"
select select "9"
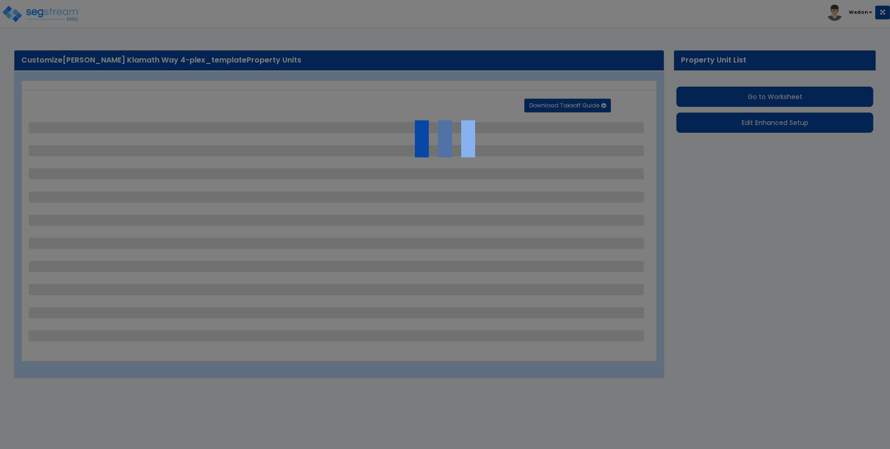
select select "2"
select select "1"
select select "2"
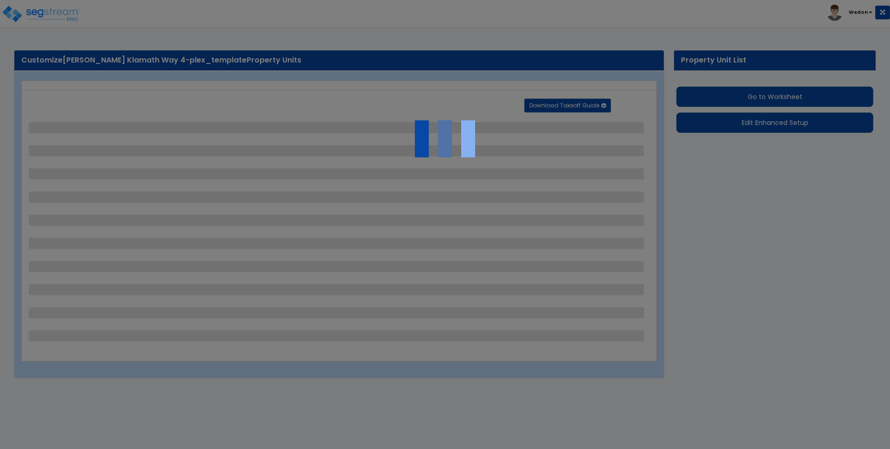
select select "1"
select select "2"
select select "1"
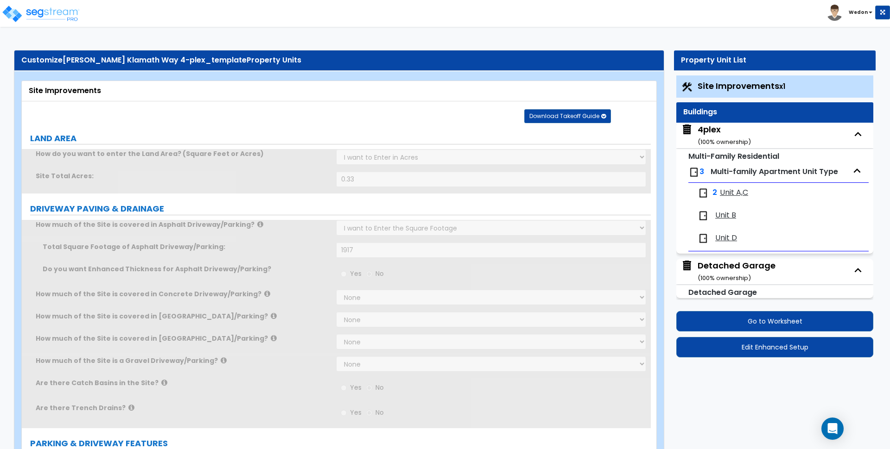
scroll to position [3, 0]
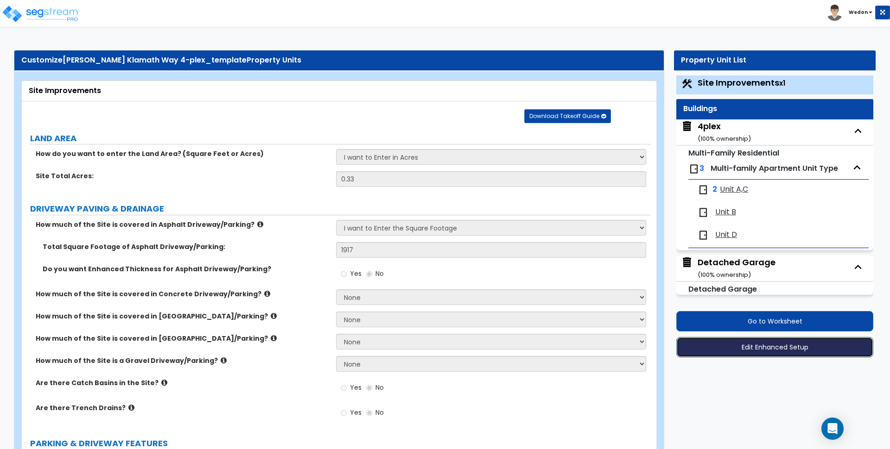
click at [789, 345] on button "Edit Enhanced Setup" at bounding box center [774, 347] width 197 height 20
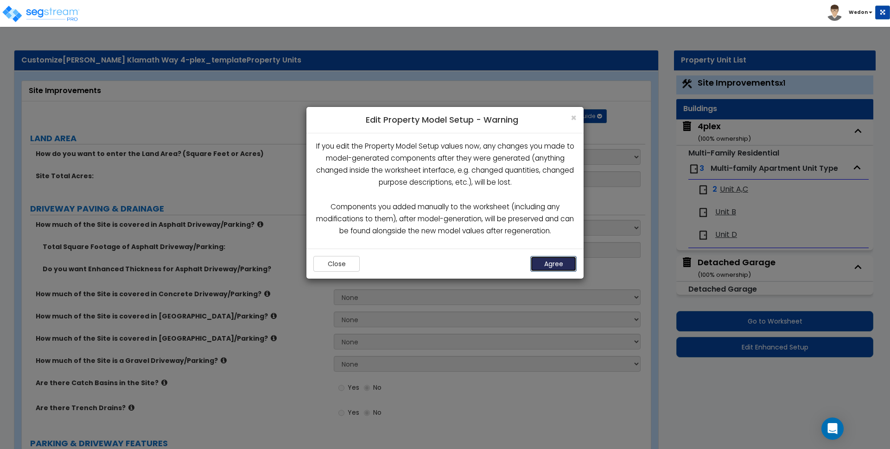
click at [556, 261] on button "Agree" at bounding box center [553, 264] width 46 height 16
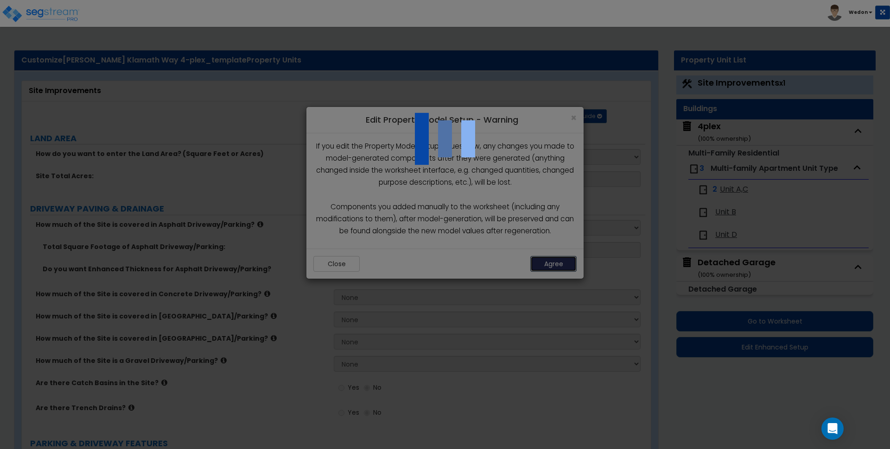
scroll to position [0, 0]
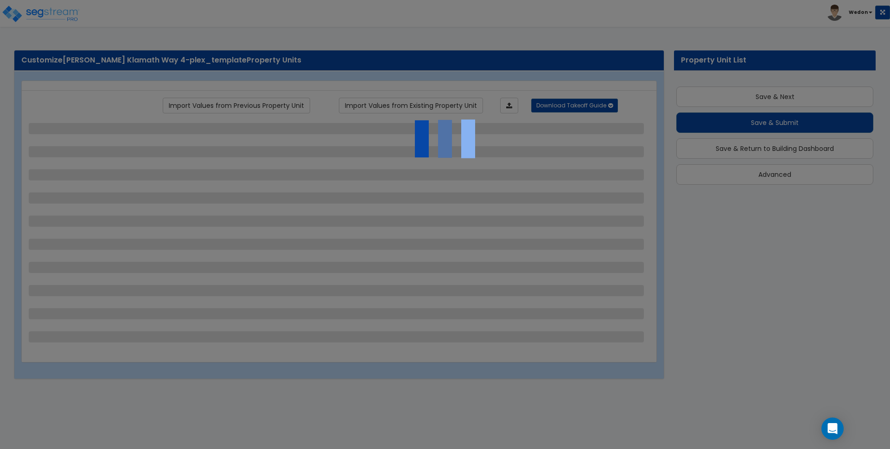
scroll to position [0, 0]
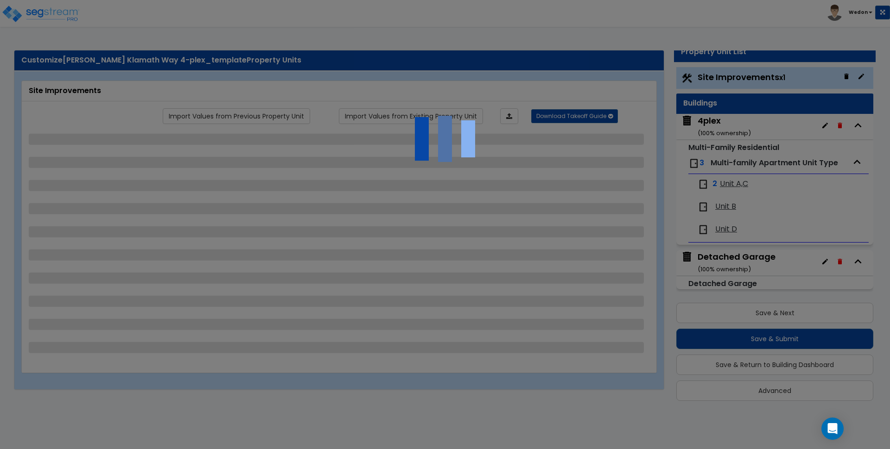
select select "2"
select select "1"
select select "2"
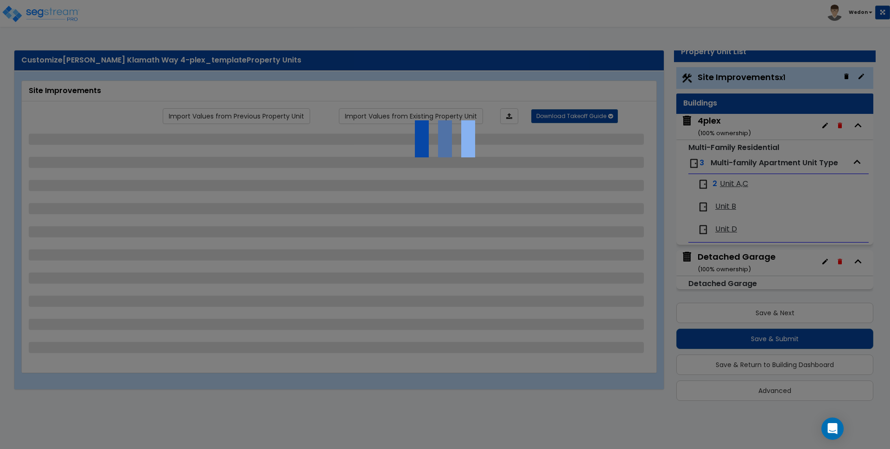
select select "1"
select select "9"
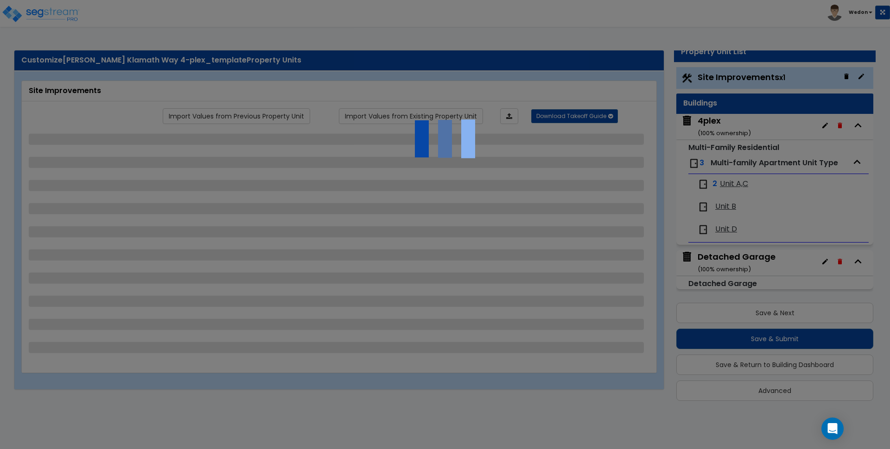
select select "2"
select select "1"
select select "2"
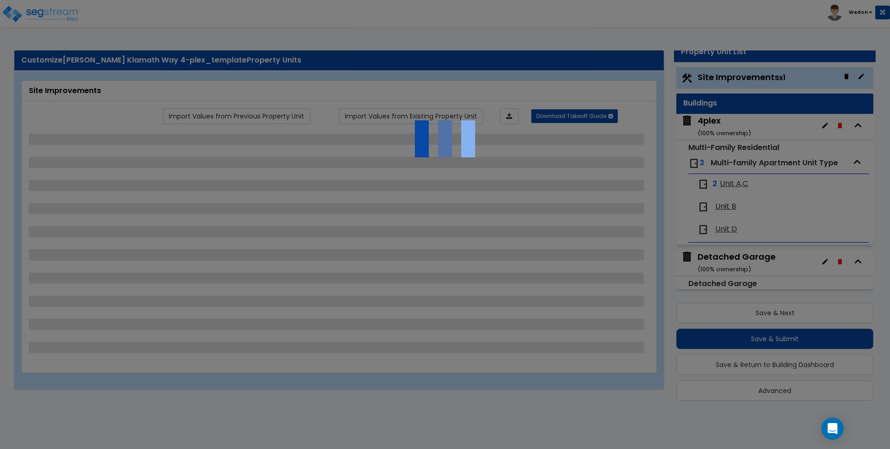
select select "1"
select select "2"
select select "1"
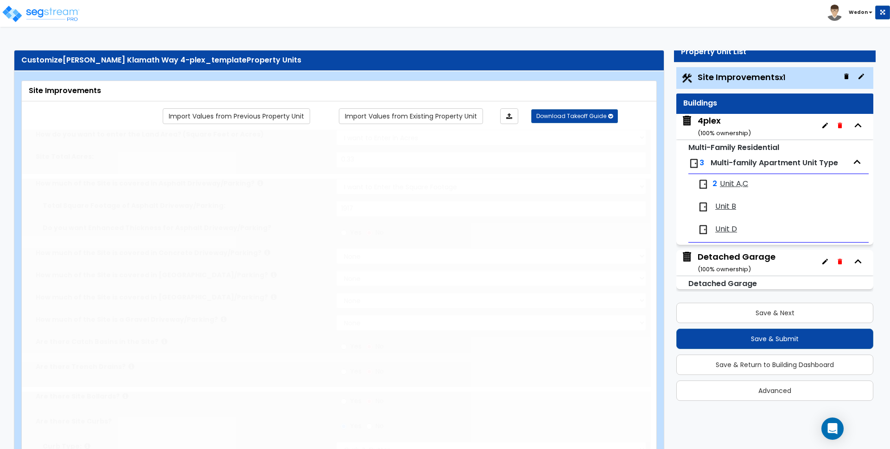
scroll to position [0, 0]
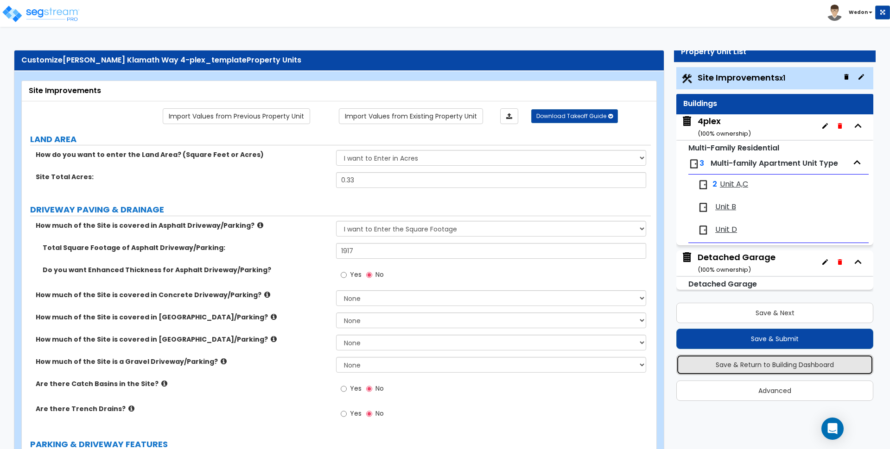
click at [774, 368] on button "Save & Return to Building Dashboard" at bounding box center [774, 365] width 197 height 20
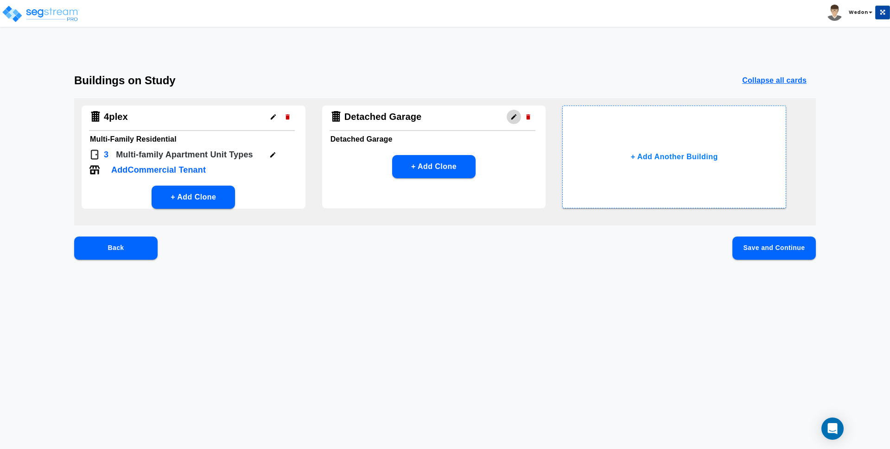
click at [513, 116] on icon "button" at bounding box center [513, 116] width 5 height 5
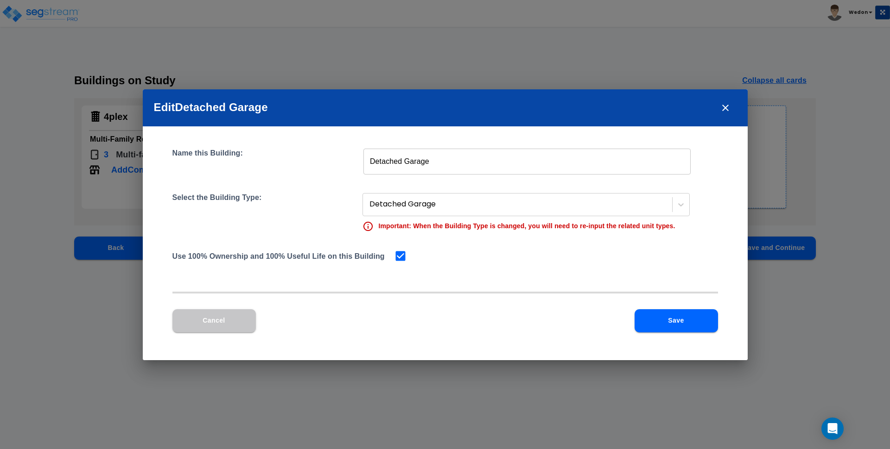
click at [224, 321] on button "Cancel" at bounding box center [213, 321] width 83 height 23
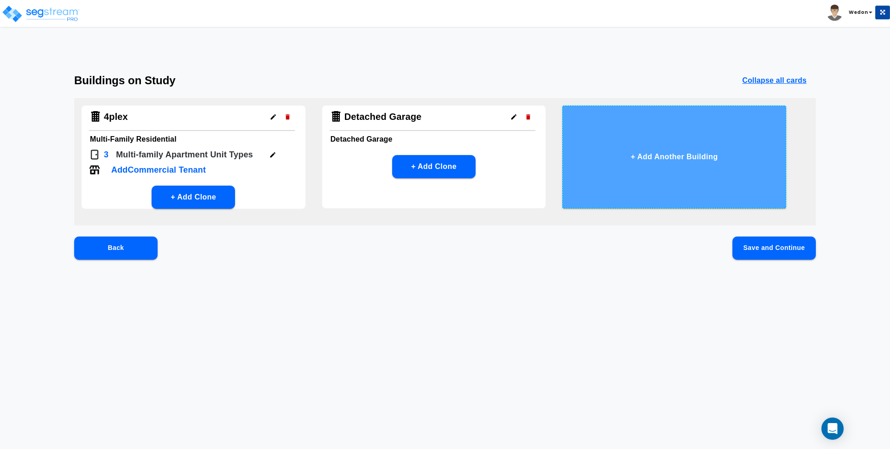
click at [671, 168] on button "+ Add Another Building" at bounding box center [674, 157] width 224 height 103
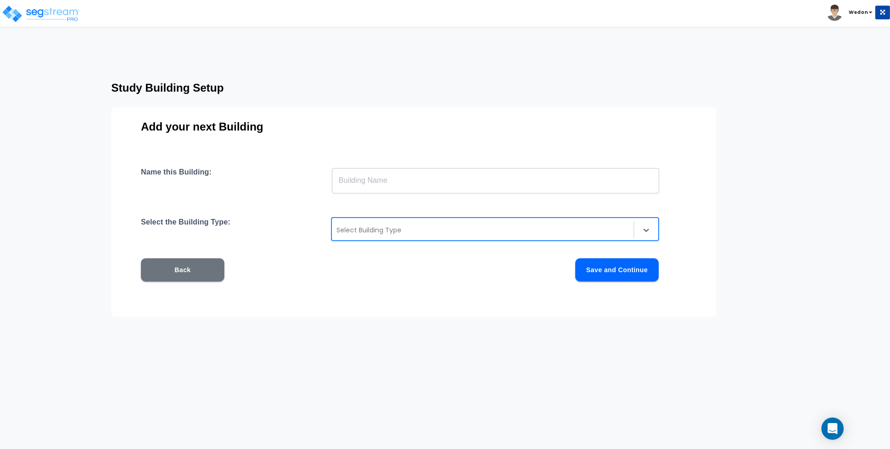
click at [424, 229] on div at bounding box center [482, 230] width 292 height 11
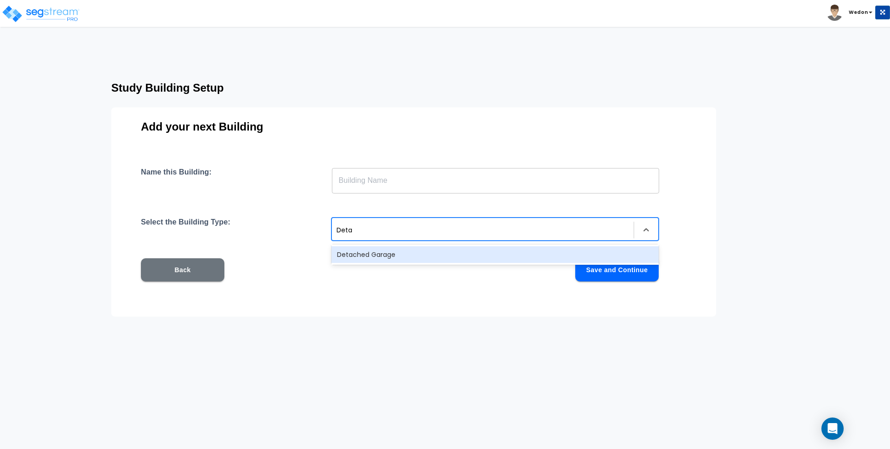
type input "Deta"
